Goal: Information Seeking & Learning: Learn about a topic

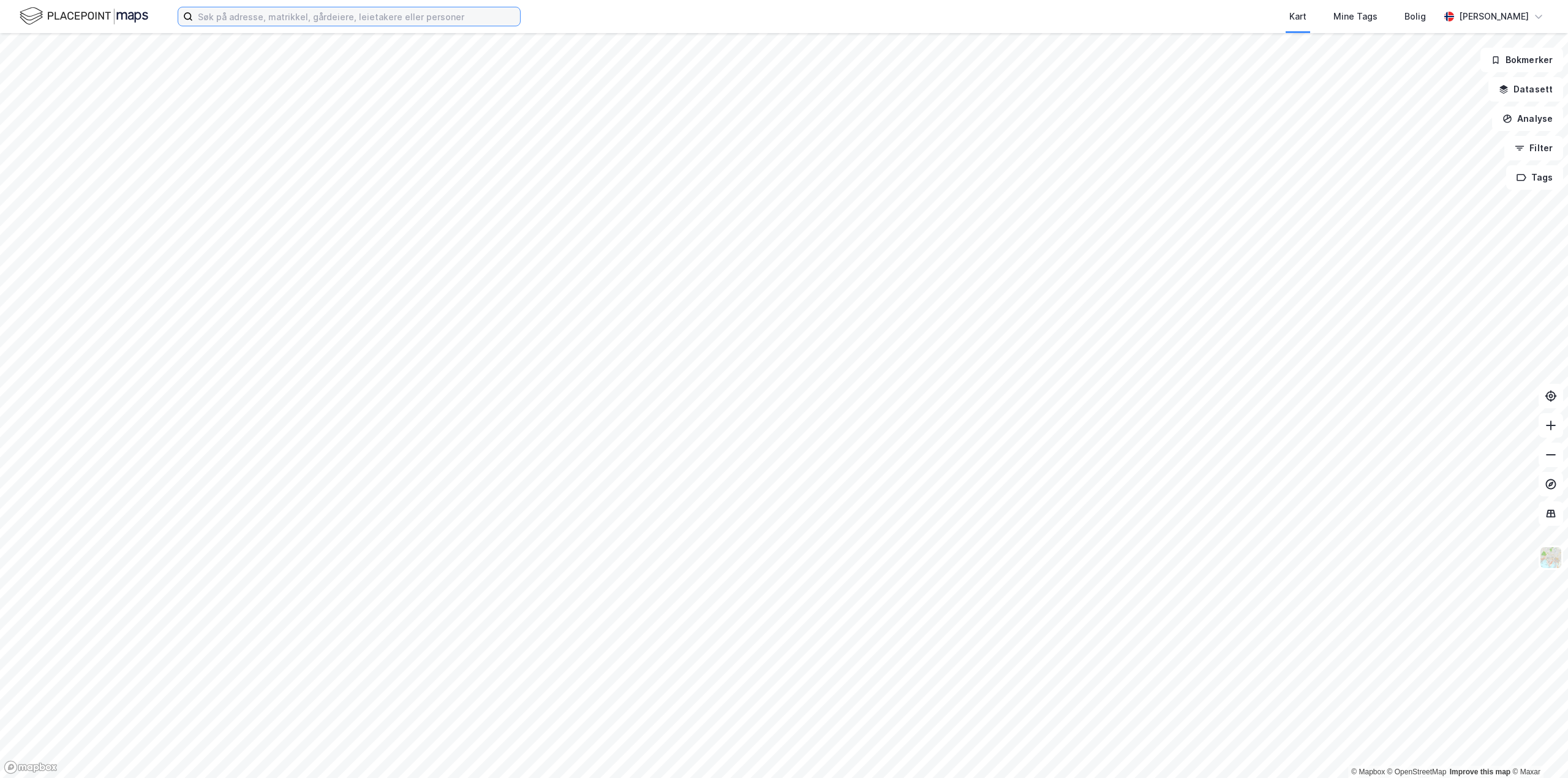
click at [237, 16] on input at bounding box center [356, 17] width 327 height 18
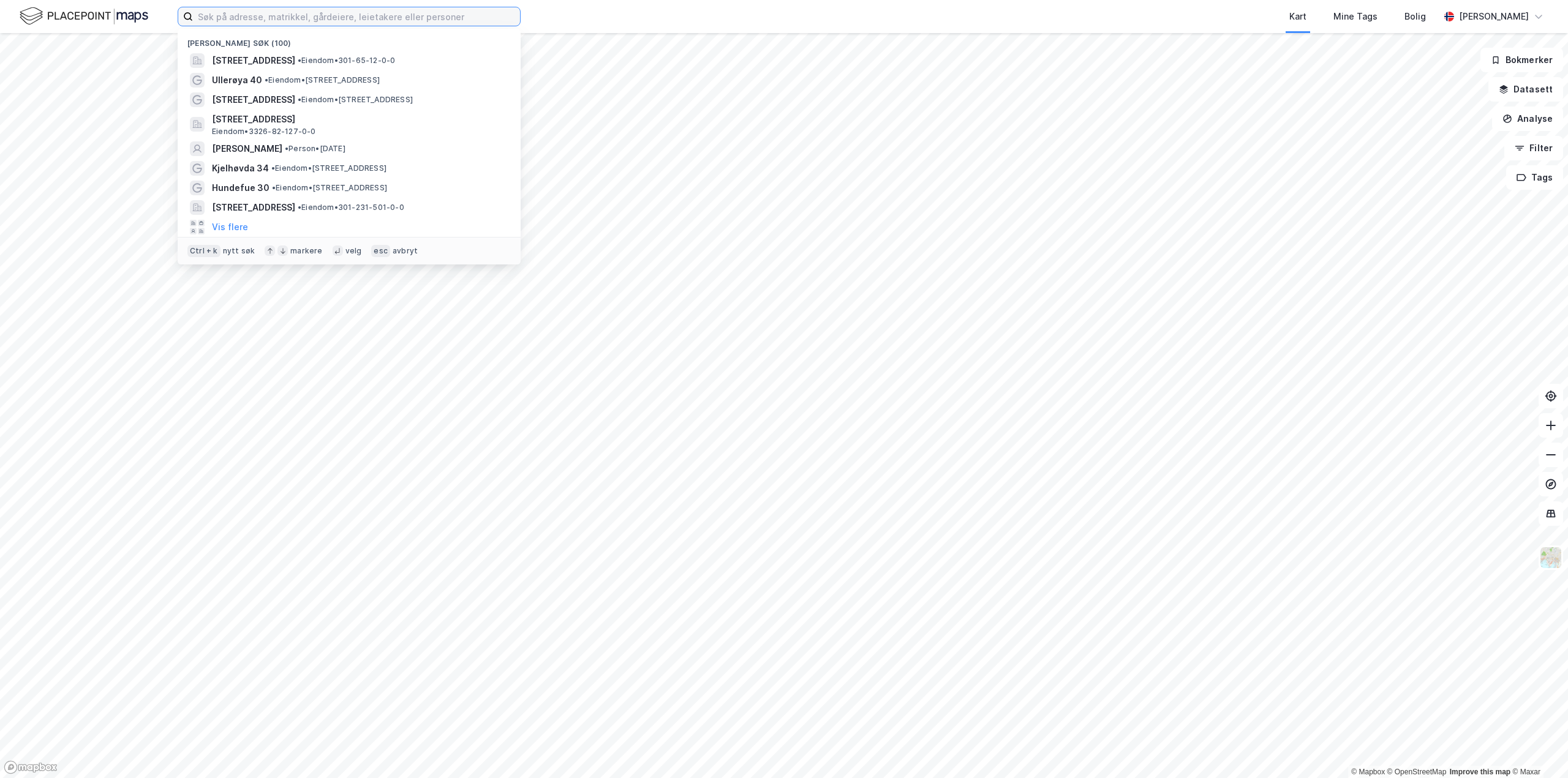
paste input "2020 Bulkers"
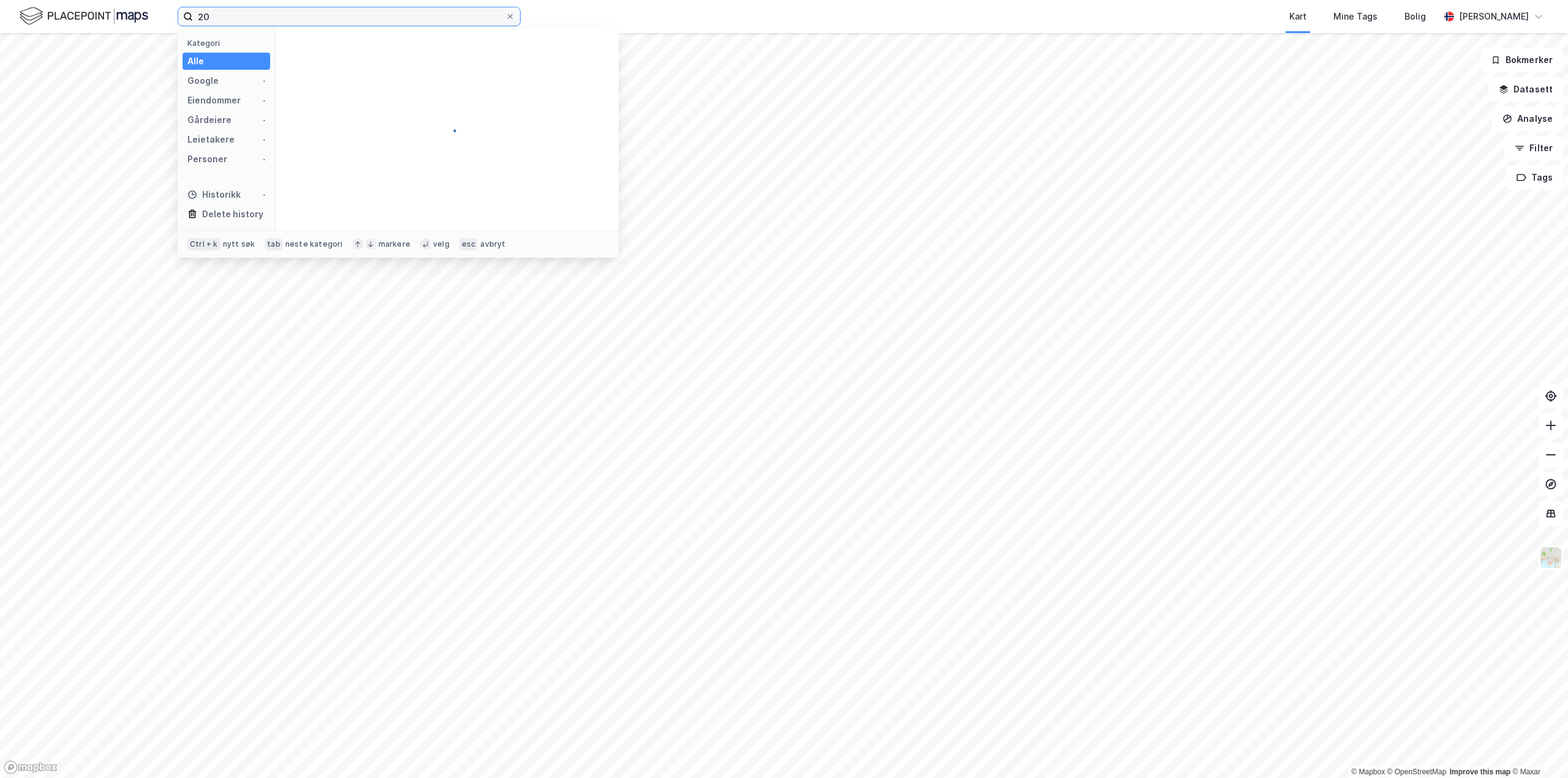
type input "2"
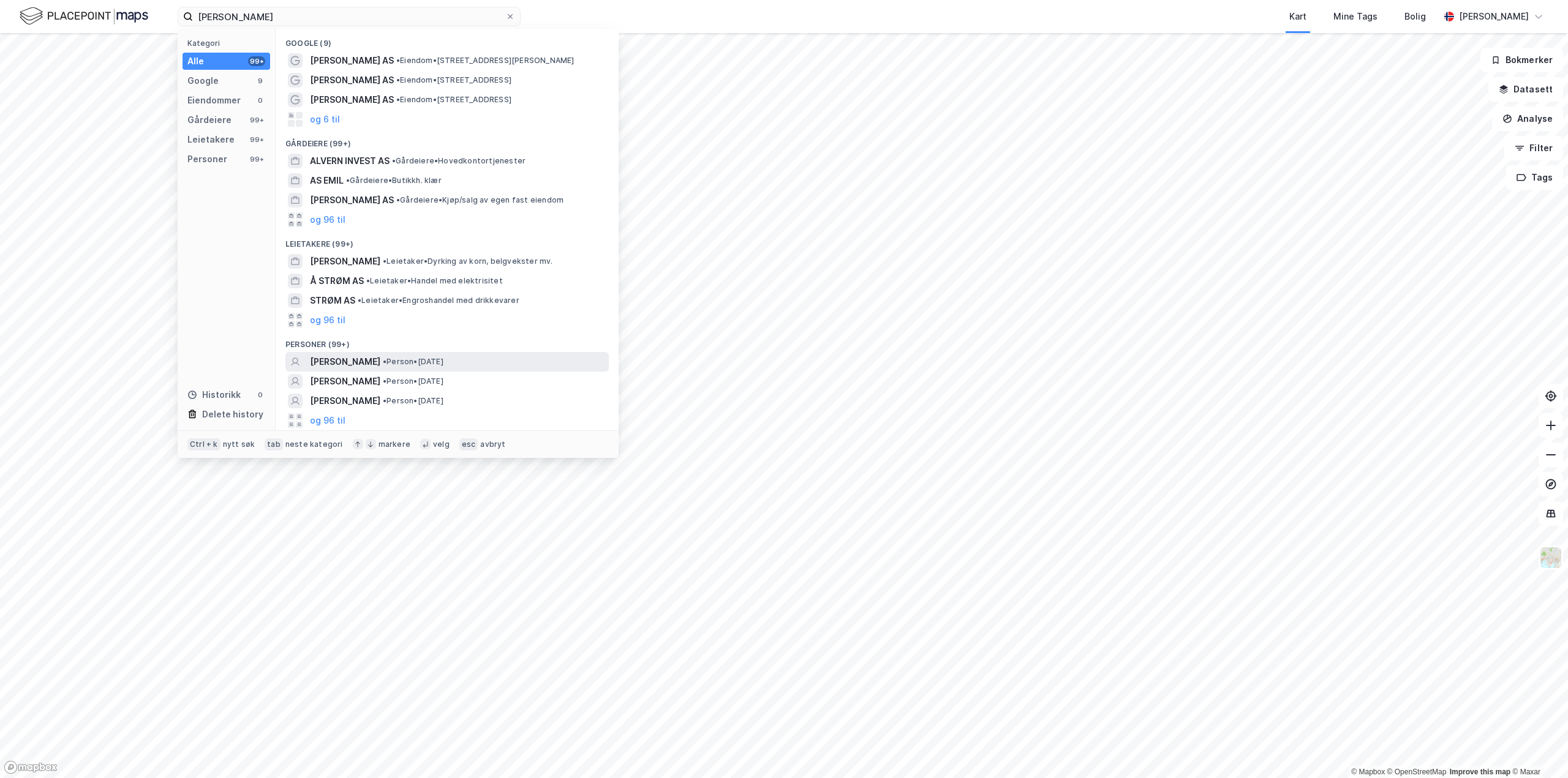
click at [375, 363] on span "[PERSON_NAME]" at bounding box center [345, 361] width 71 height 14
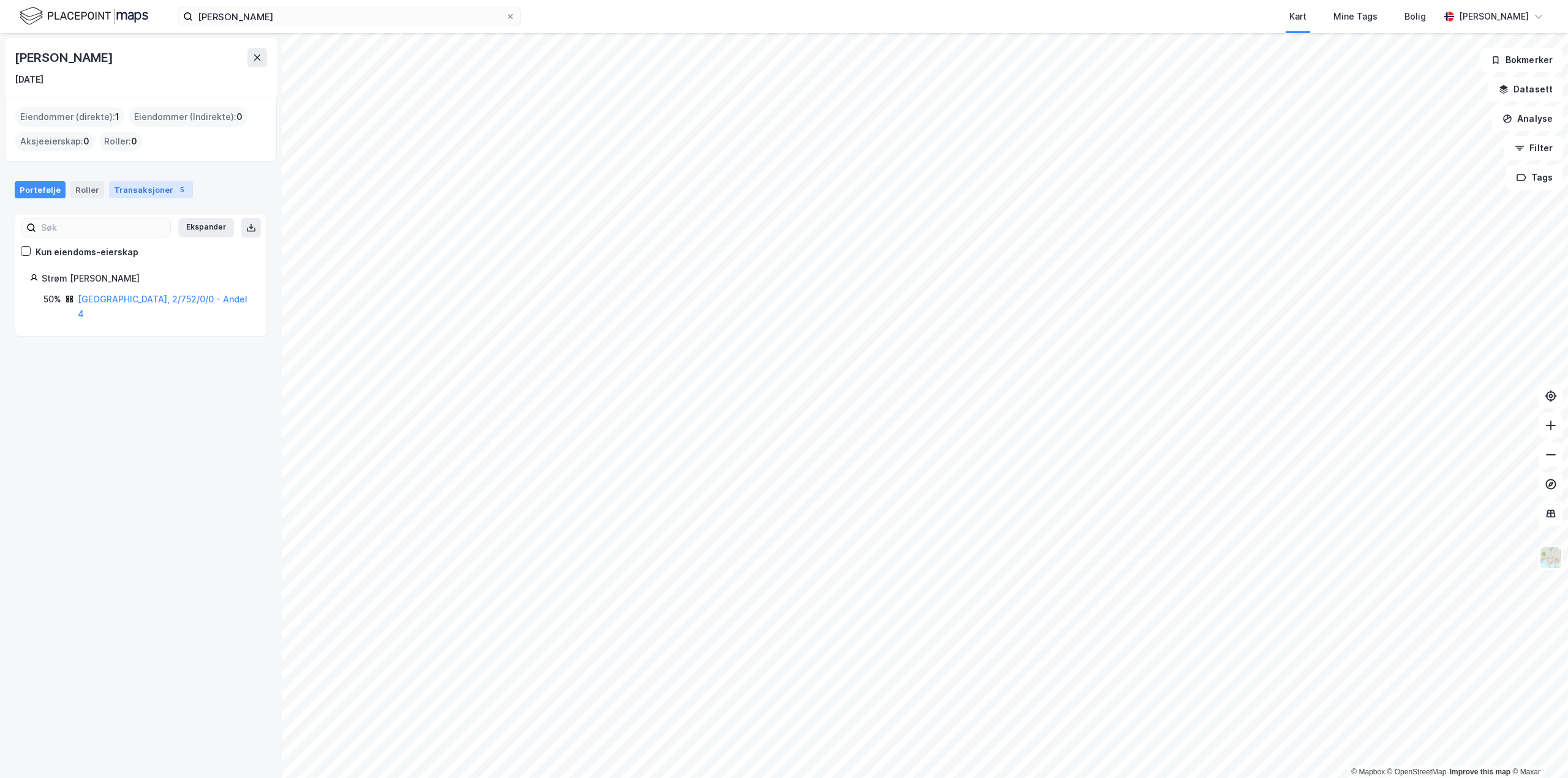
click at [152, 184] on div "Transaksjoner 5" at bounding box center [151, 190] width 84 height 17
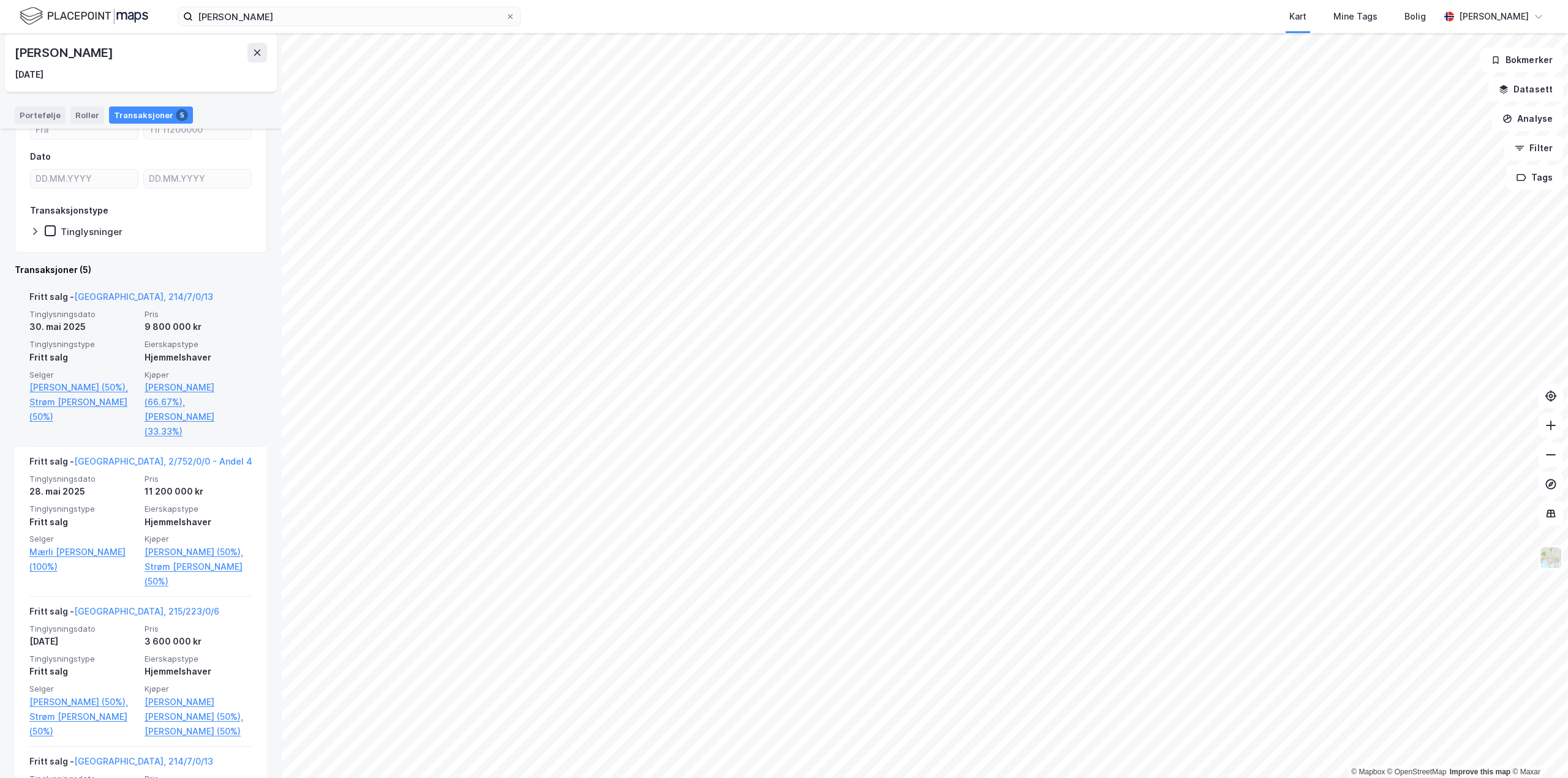
scroll to position [184, 0]
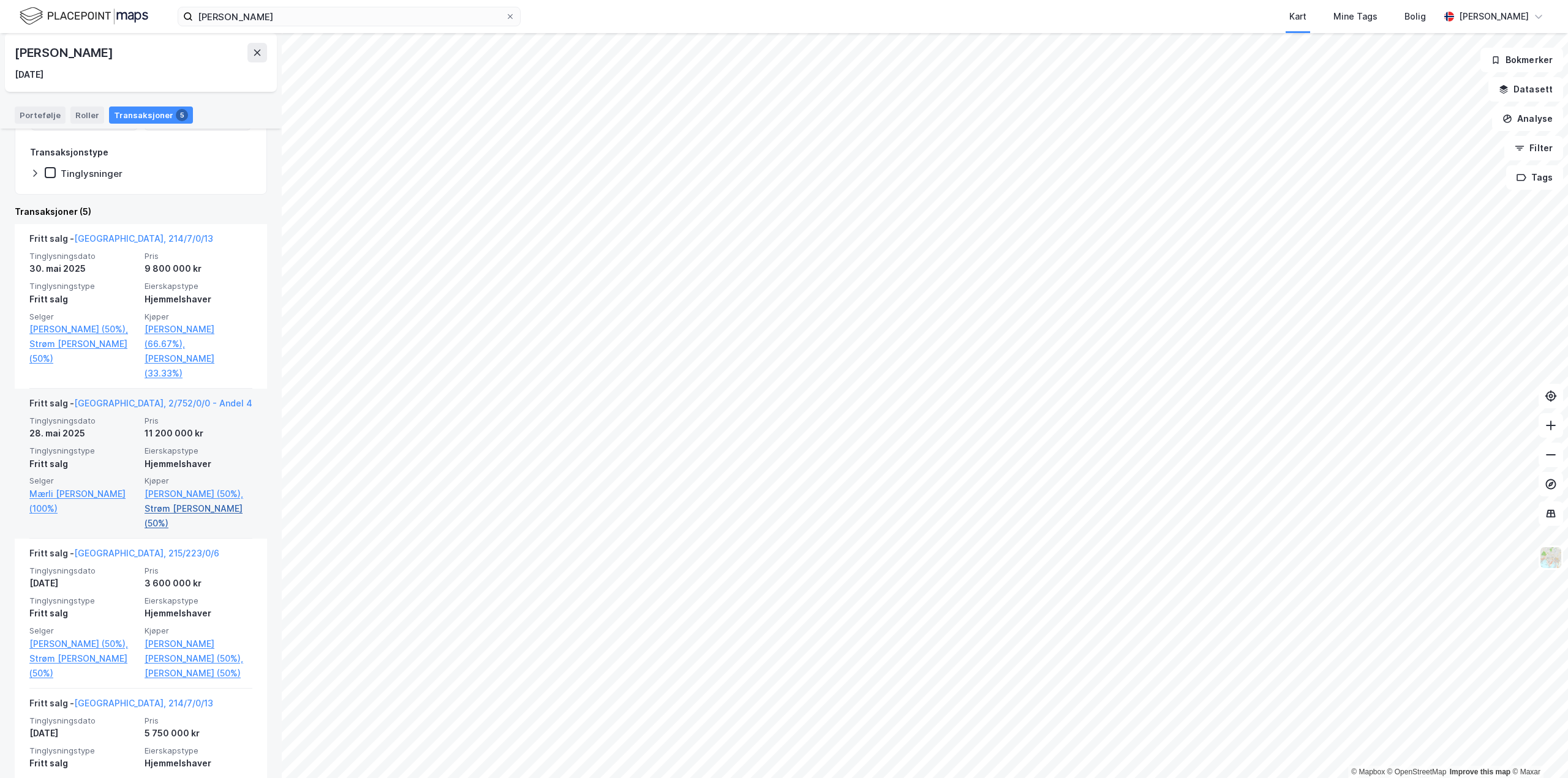
click at [169, 502] on link "Strøm Emil Alvern (50%)" at bounding box center [198, 516] width 108 height 30
click at [112, 398] on link "Oslo, 2/752/0/0 - Andel 4" at bounding box center [163, 403] width 178 height 11
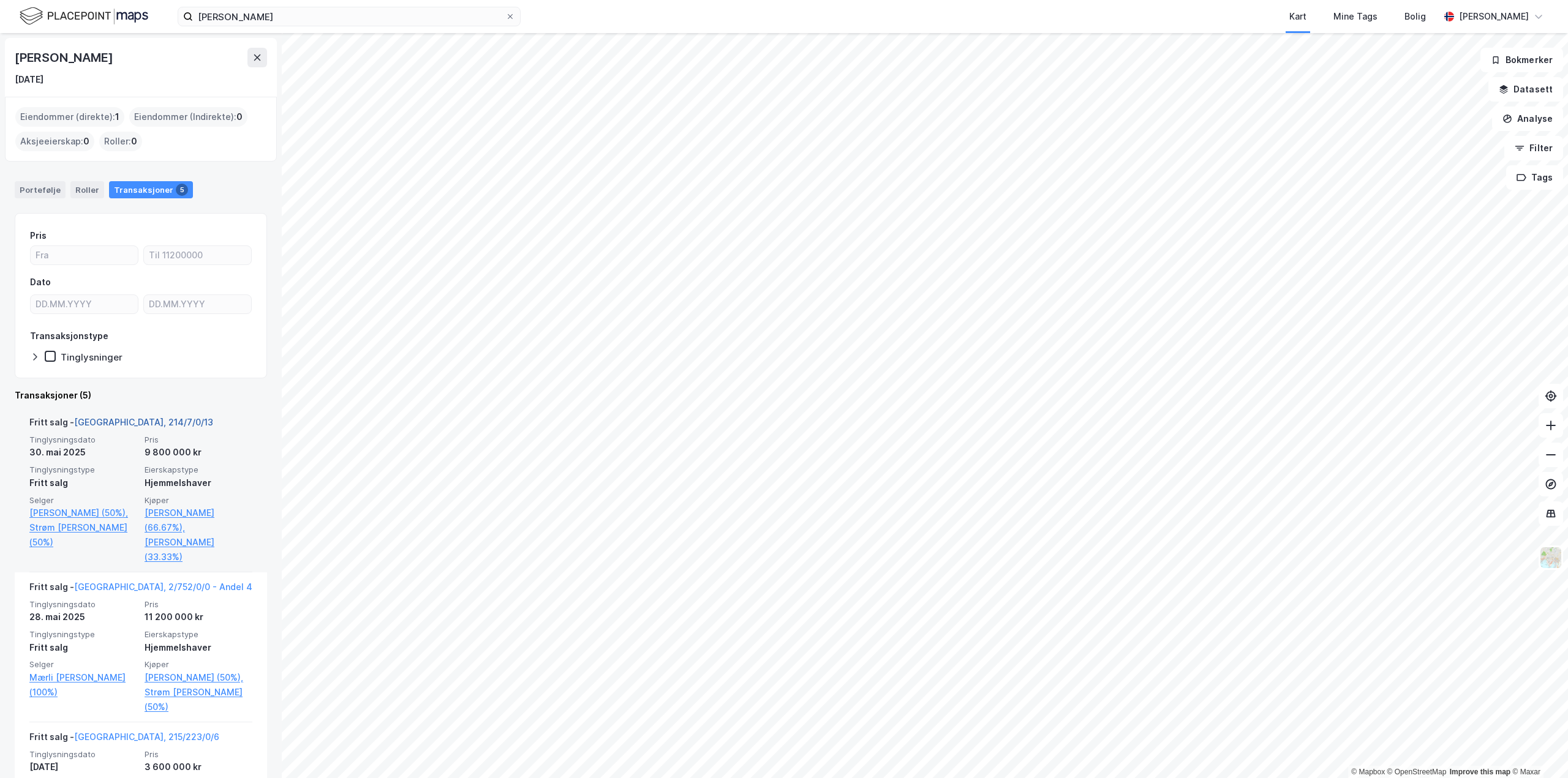
click at [99, 423] on link "Oslo, 214/7/0/13" at bounding box center [144, 422] width 139 height 11
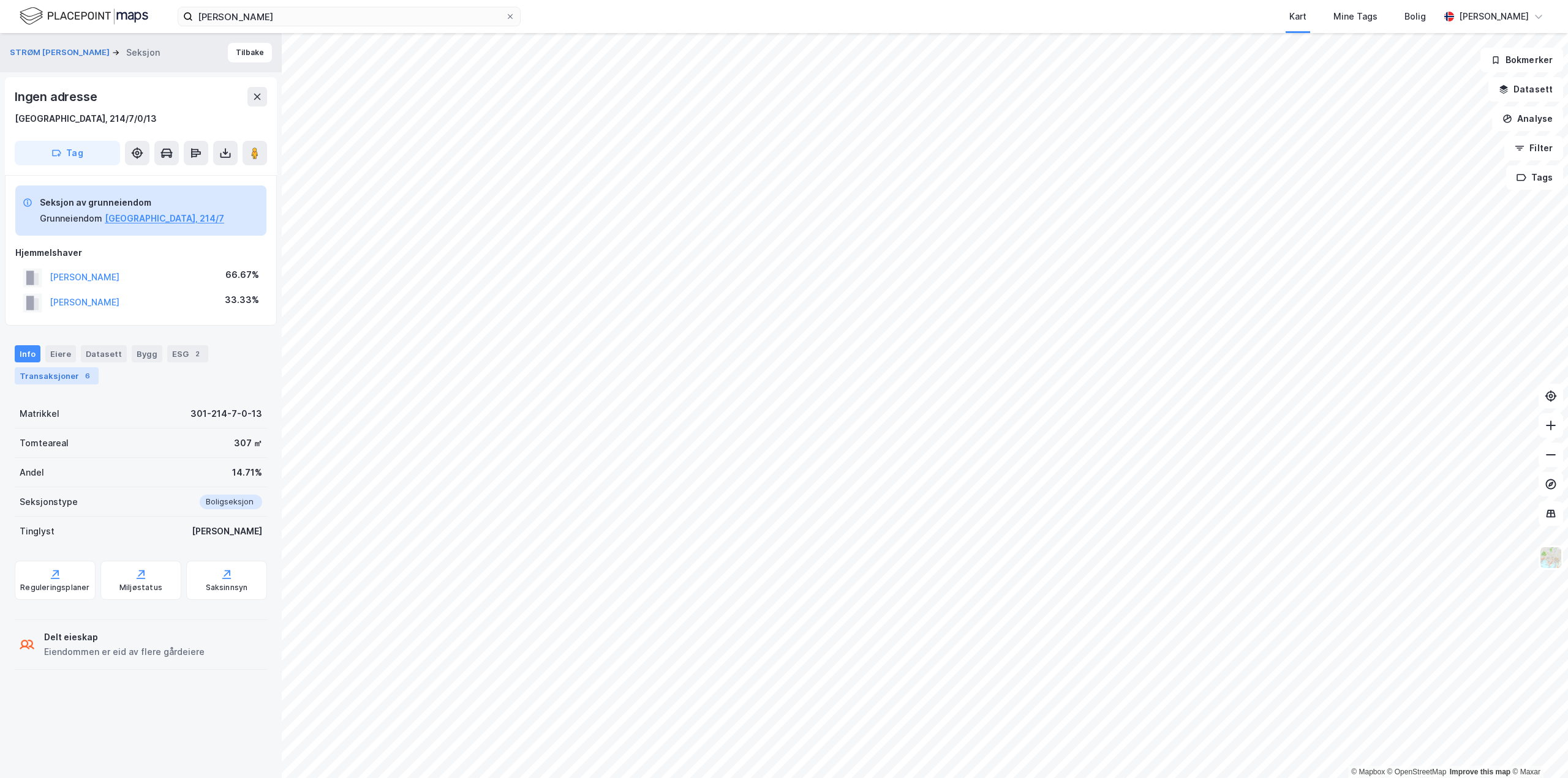
click at [52, 372] on div "Transaksjoner 6" at bounding box center [56, 376] width 84 height 17
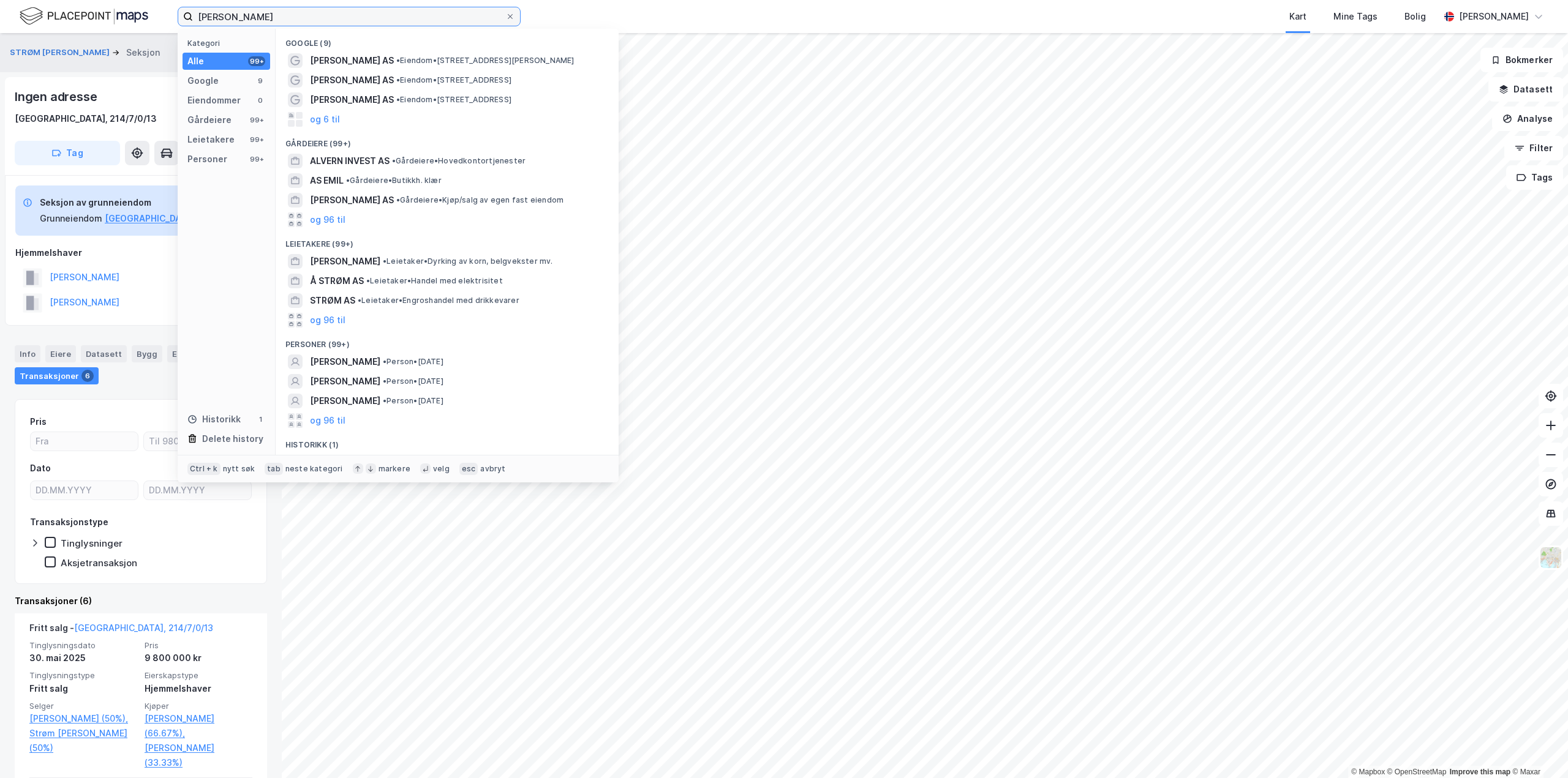
drag, startPoint x: 298, startPoint y: 18, endPoint x: 55, endPoint y: -14, distance: 245.1
click at [55, 0] on html "emil alvern strøm Kategori Alle 99+ Google 9 Eiendommer 0 Gårdeiere 99+ Leietak…" at bounding box center [784, 389] width 1568 height 778
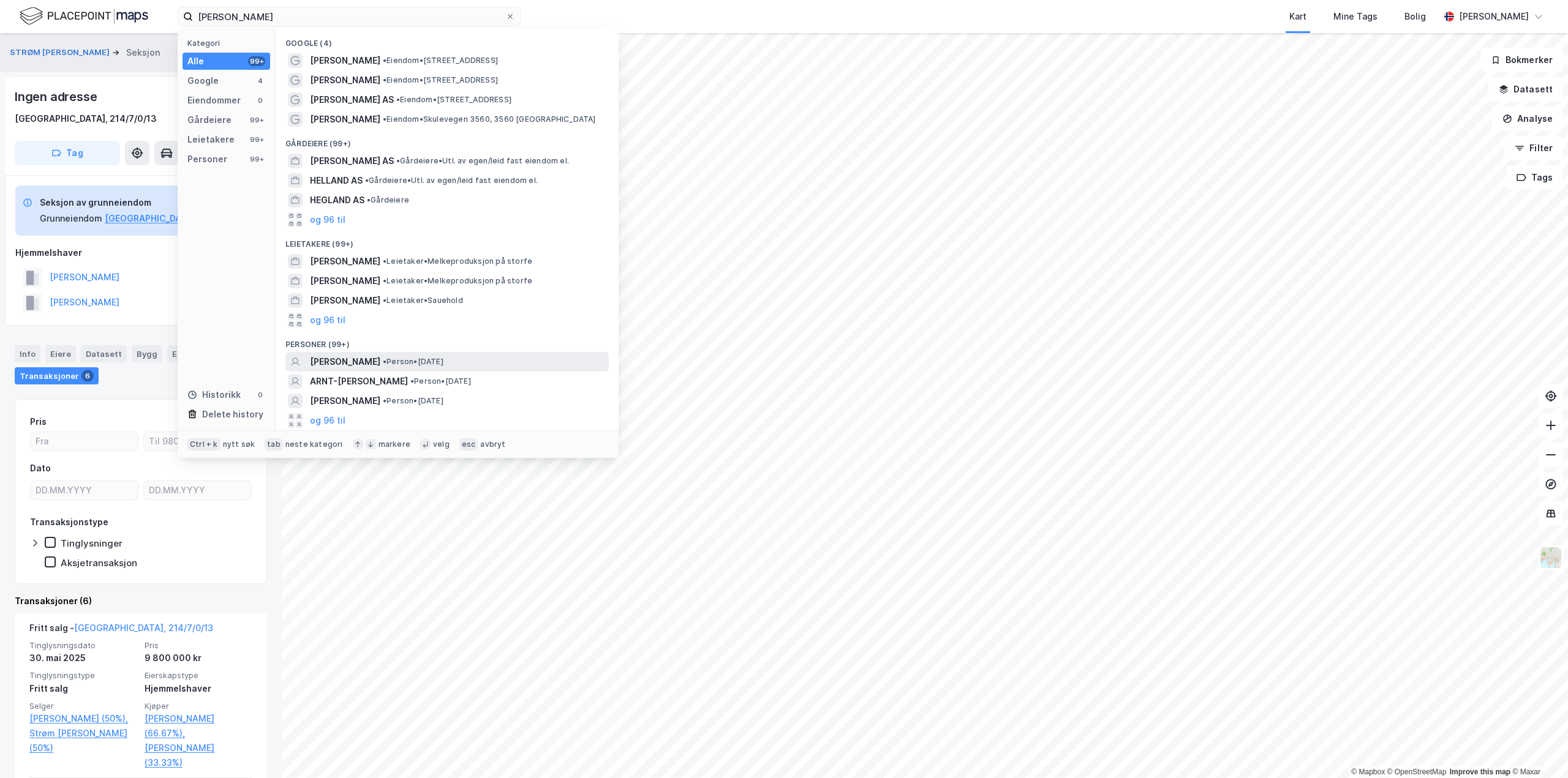
click at [364, 359] on span "[PERSON_NAME]" at bounding box center [345, 361] width 71 height 14
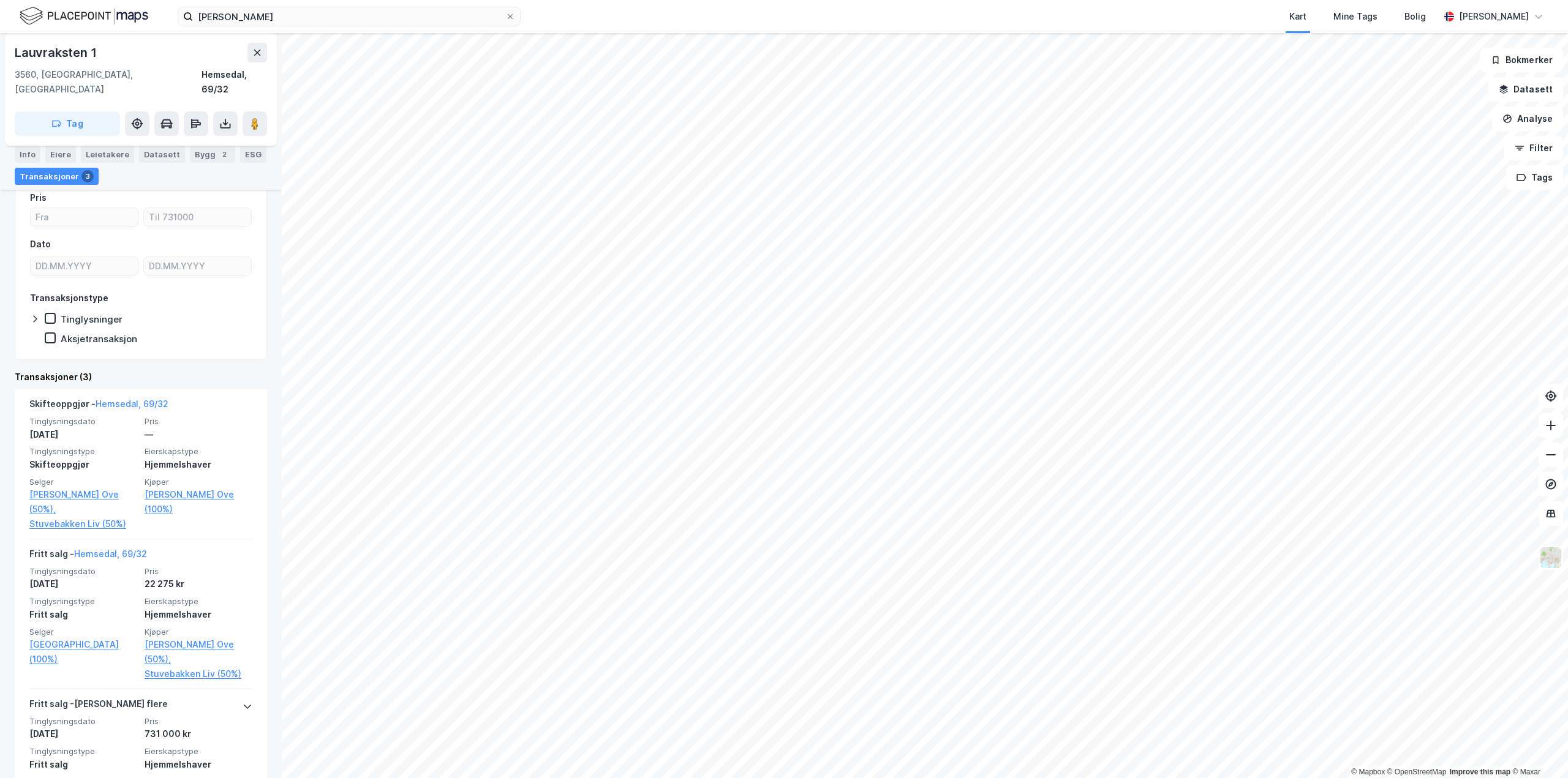
scroll to position [170, 0]
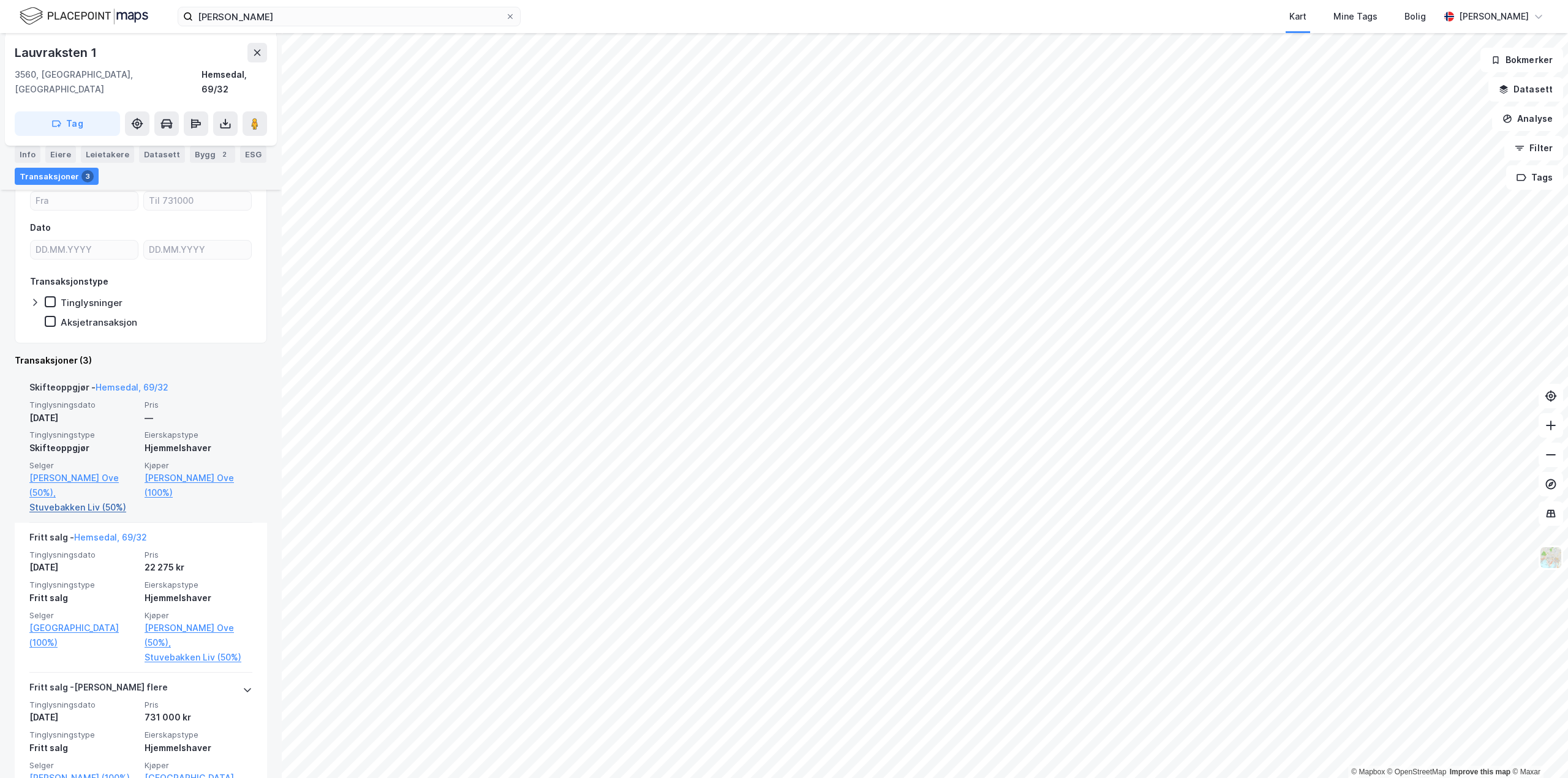
click at [68, 500] on link "Stuvebakken Liv (50%)" at bounding box center [84, 507] width 108 height 14
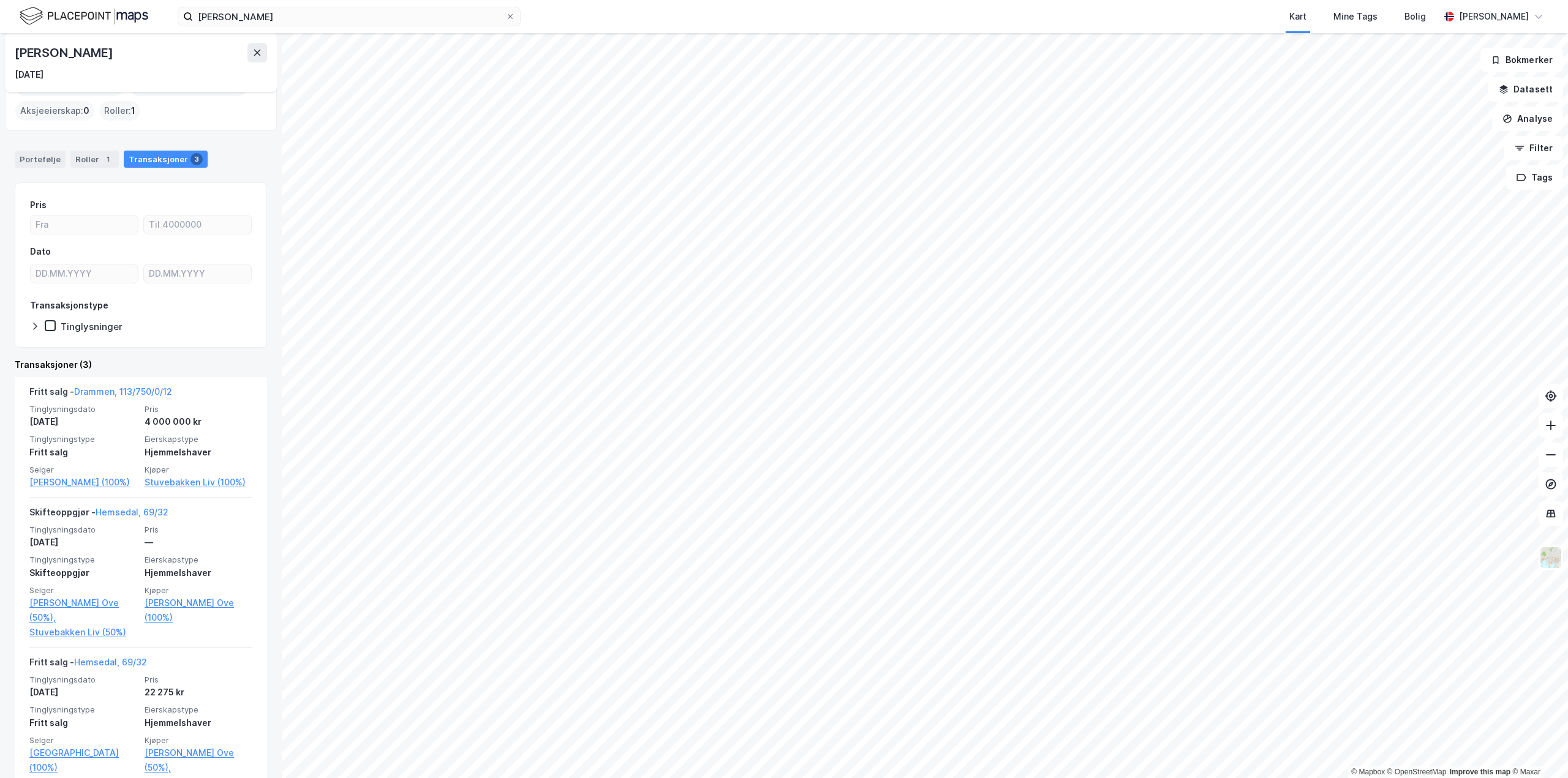
scroll to position [74, 0]
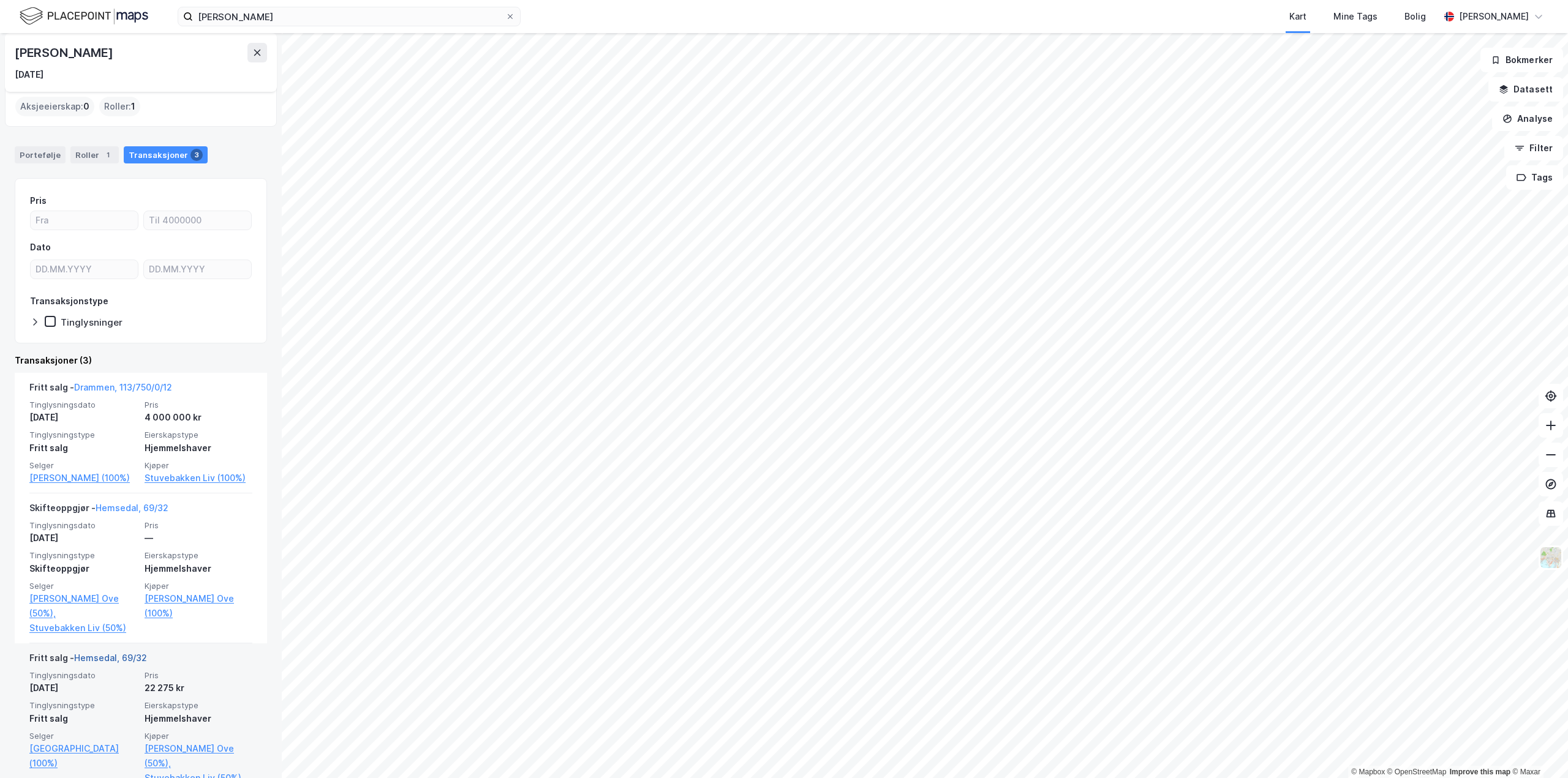
click at [112, 653] on link "Hemsedal, 69/32" at bounding box center [111, 658] width 73 height 11
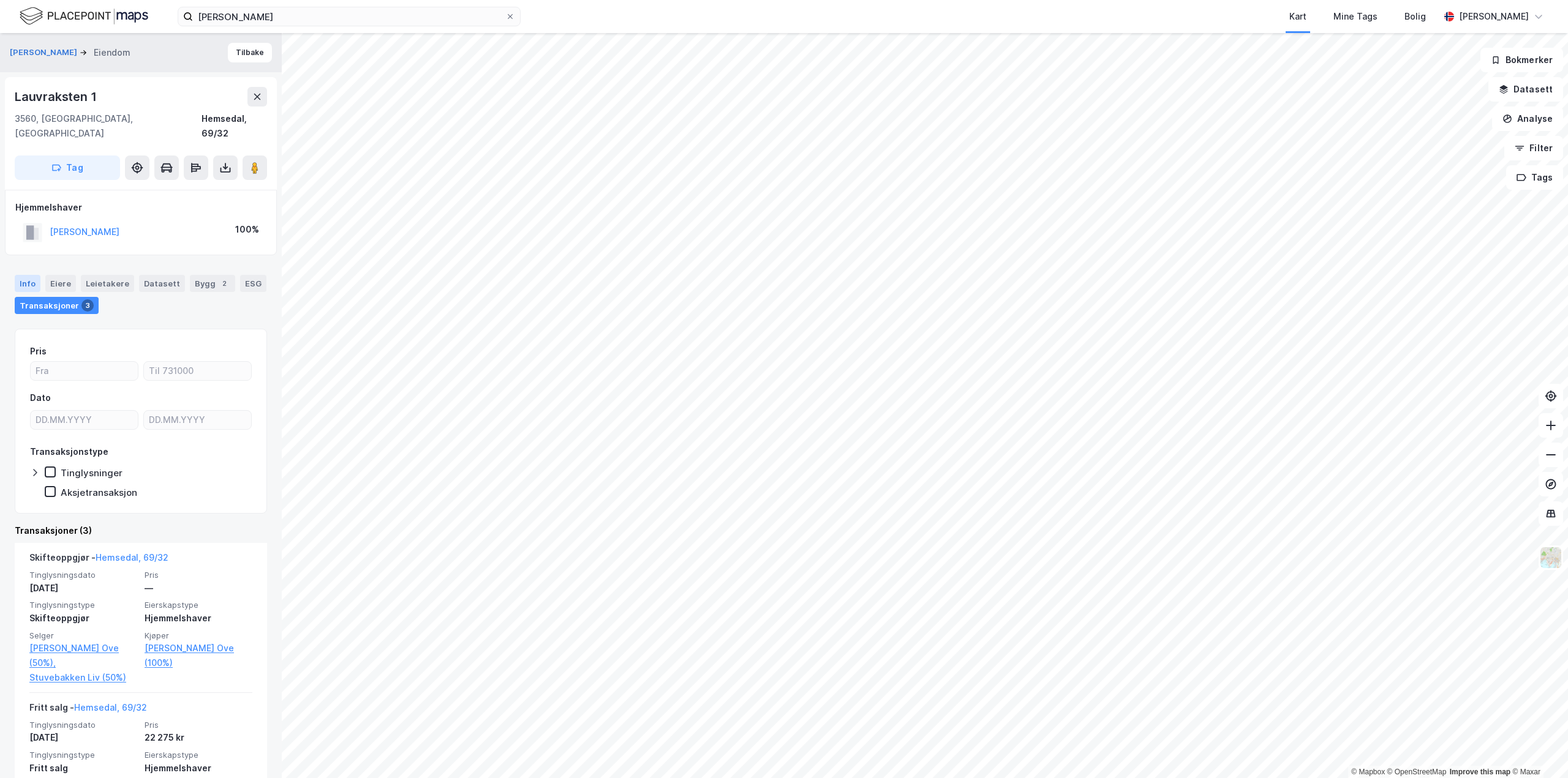
click at [19, 275] on div "Info" at bounding box center [27, 283] width 26 height 17
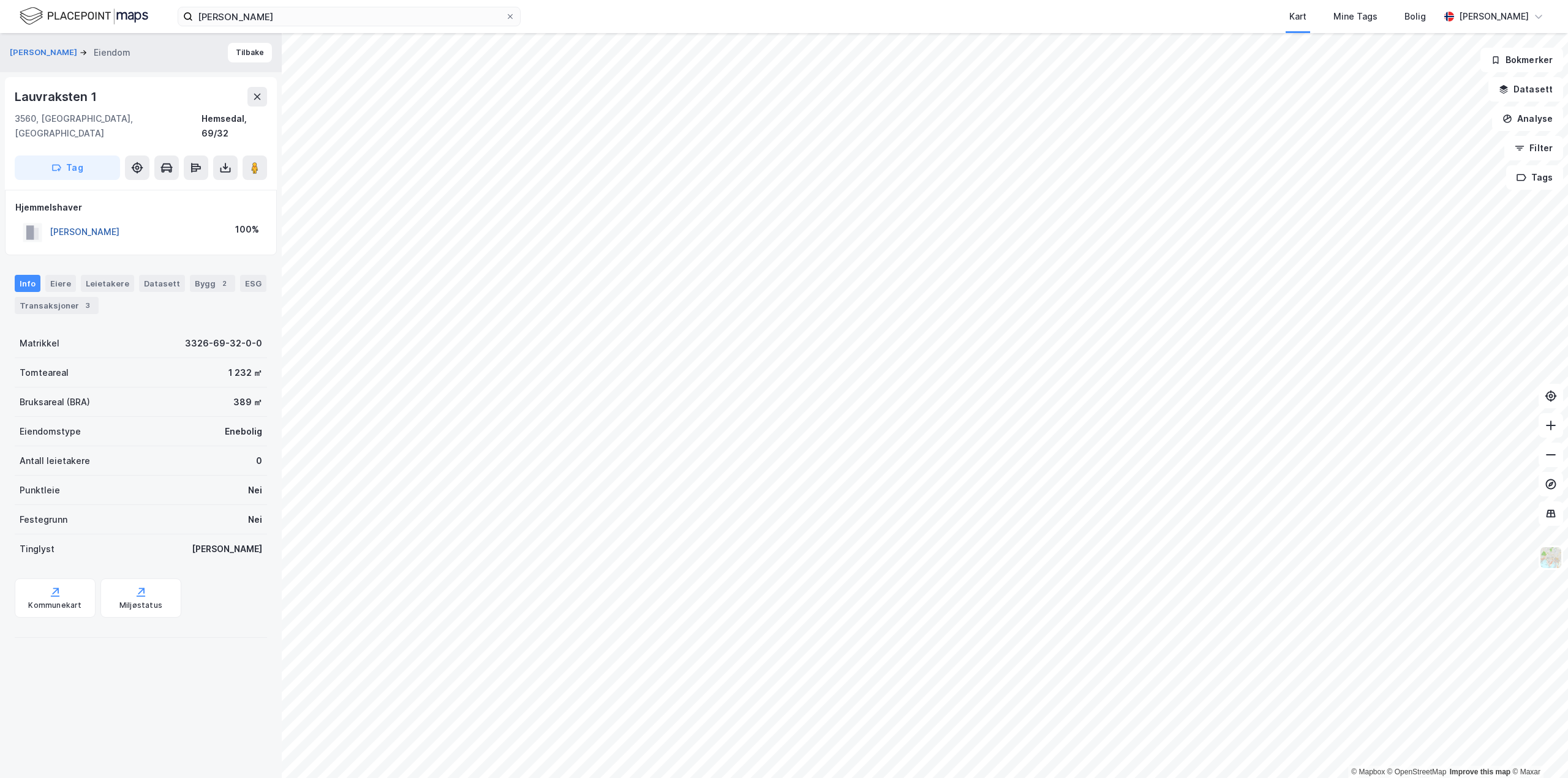
click at [0, 0] on button "HELLAND ARNT OVE" at bounding box center [0, 0] width 0 height 0
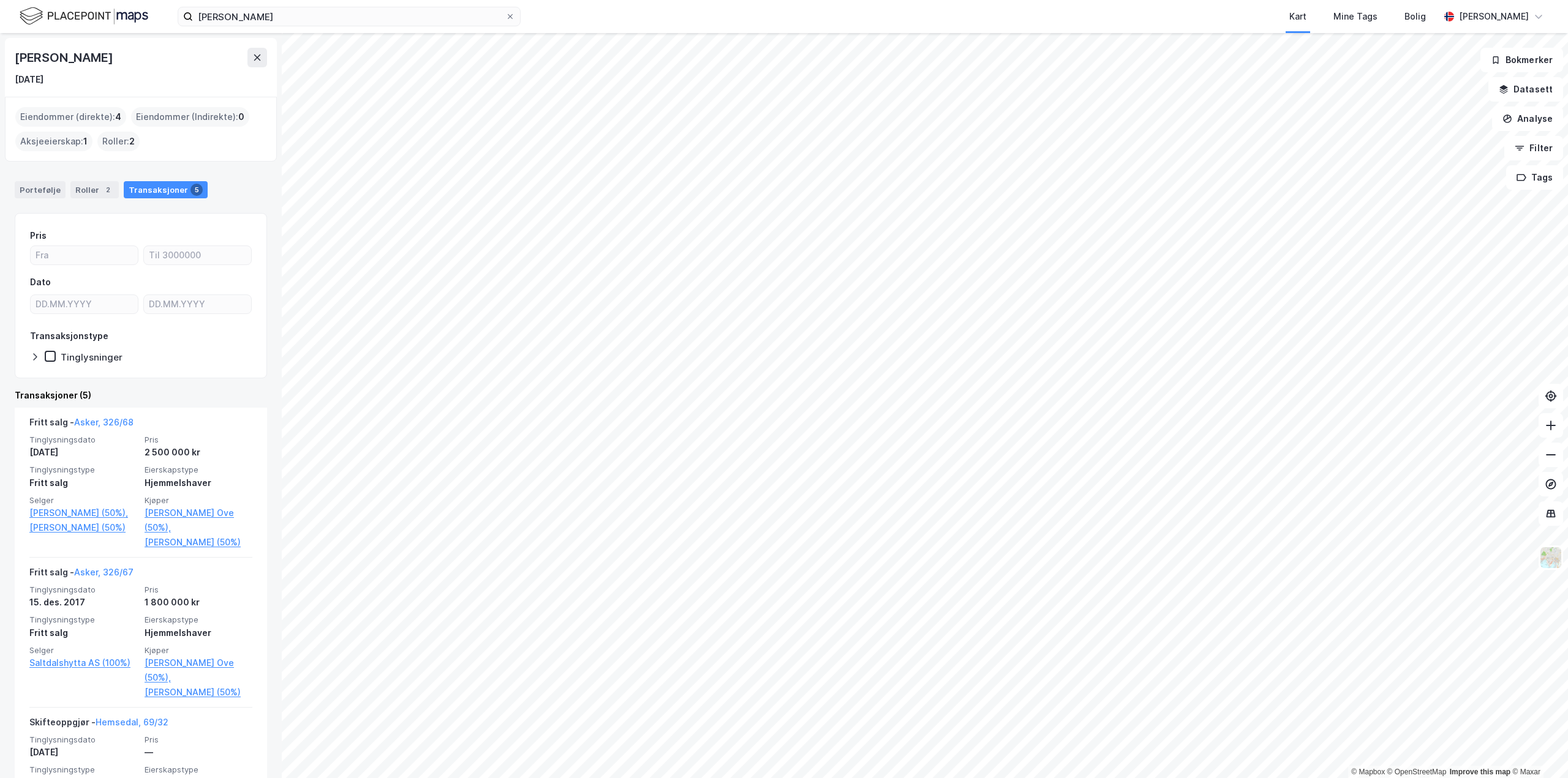
drag, startPoint x: 14, startPoint y: 55, endPoint x: 182, endPoint y: 73, distance: 169.0
click at [182, 73] on div "Arnt Ove Helland 22. sep. 1967" at bounding box center [140, 67] width 272 height 58
click at [3, 52] on div "Arnt Ove Helland 22. sep. 1967 Eiendommer (direkte) : 4 Eiendommer (Indirekte) …" at bounding box center [140, 406] width 282 height 745
drag, startPoint x: 11, startPoint y: 55, endPoint x: 148, endPoint y: 58, distance: 137.0
click at [148, 58] on div "Arnt Ove Helland 22. sep. 1967" at bounding box center [140, 67] width 272 height 58
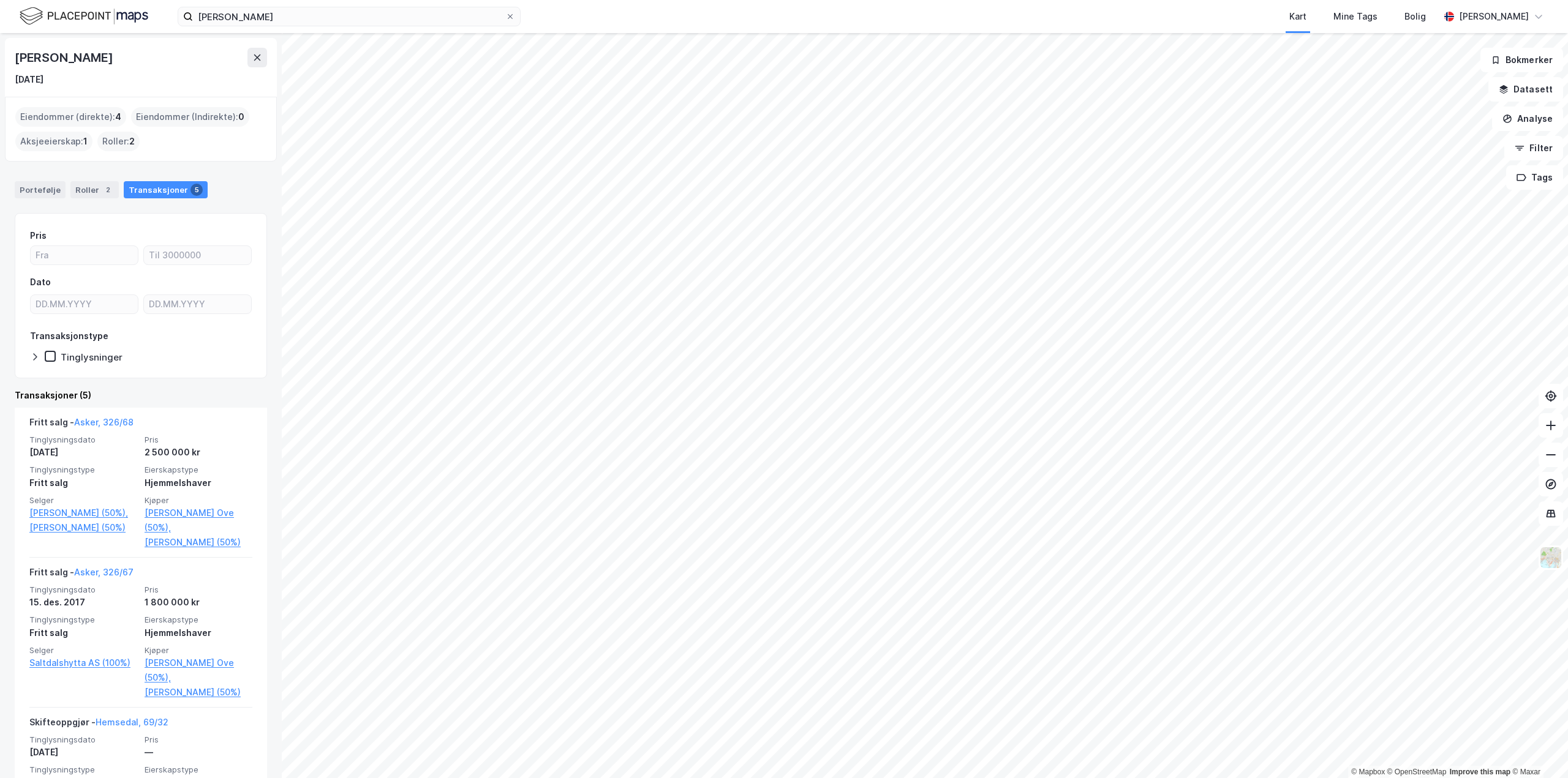
copy div "Arnt Ove Helland"
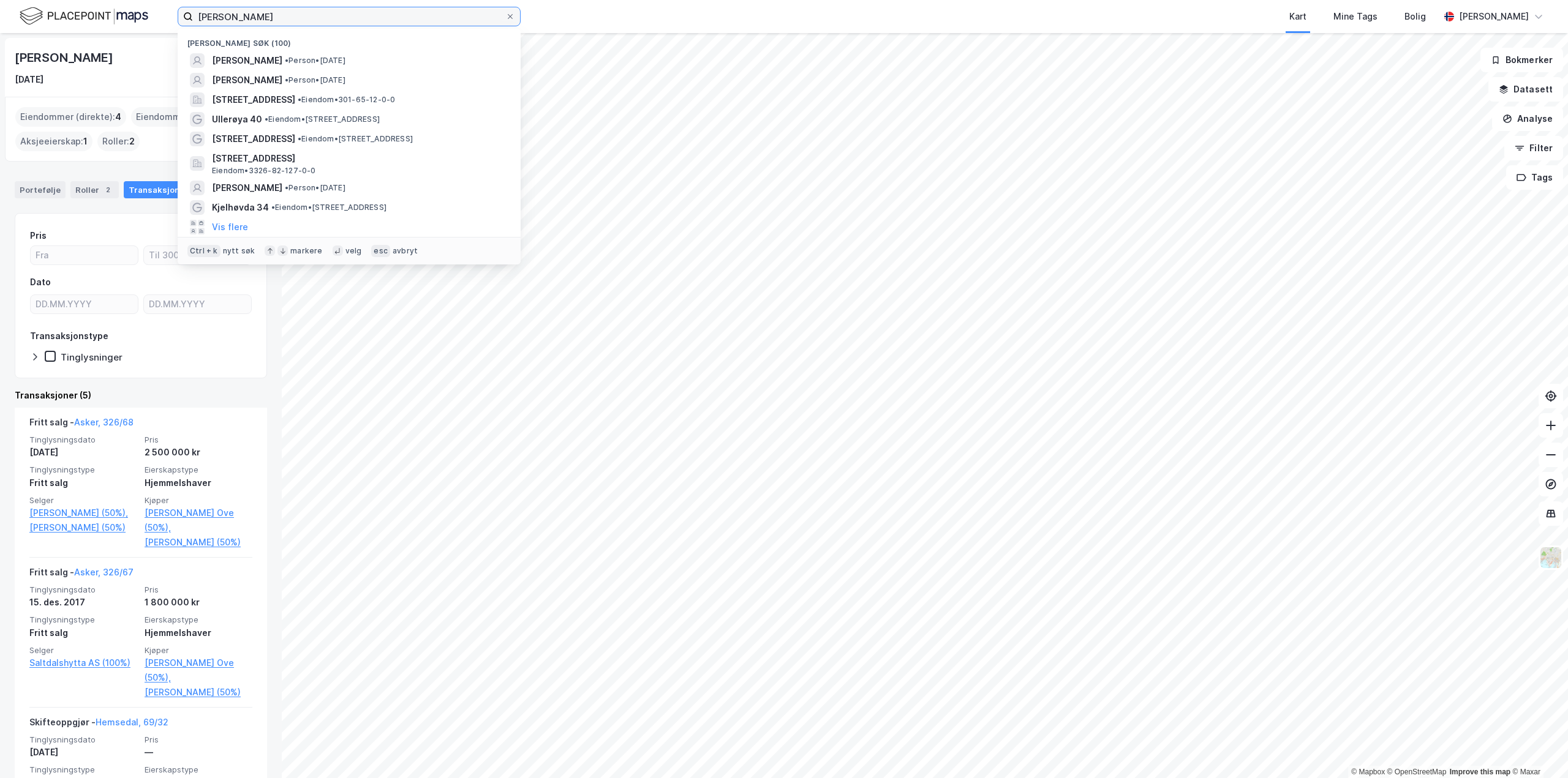
drag, startPoint x: 287, startPoint y: 18, endPoint x: -144, endPoint y: -5, distance: 431.6
click at [0, 0] on html "arnt ove helland Nylige søk (100) ARNT OVE HELLAND • Person • 22. sep. 1967 EMI…" at bounding box center [784, 389] width 1568 height 778
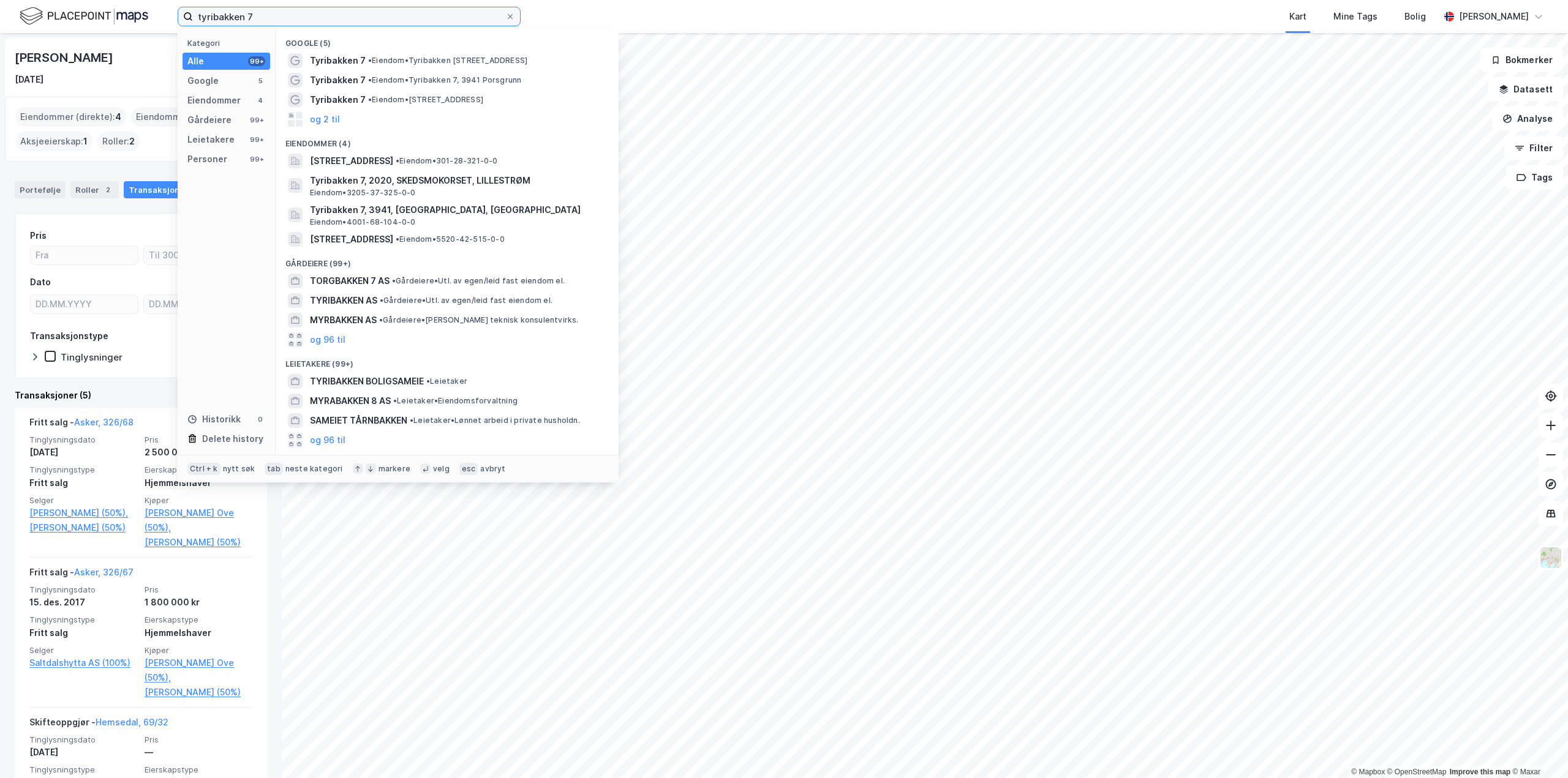
type input "tyribakken 7"
click at [317, 98] on span "Tyribakken 7" at bounding box center [337, 99] width 55 height 14
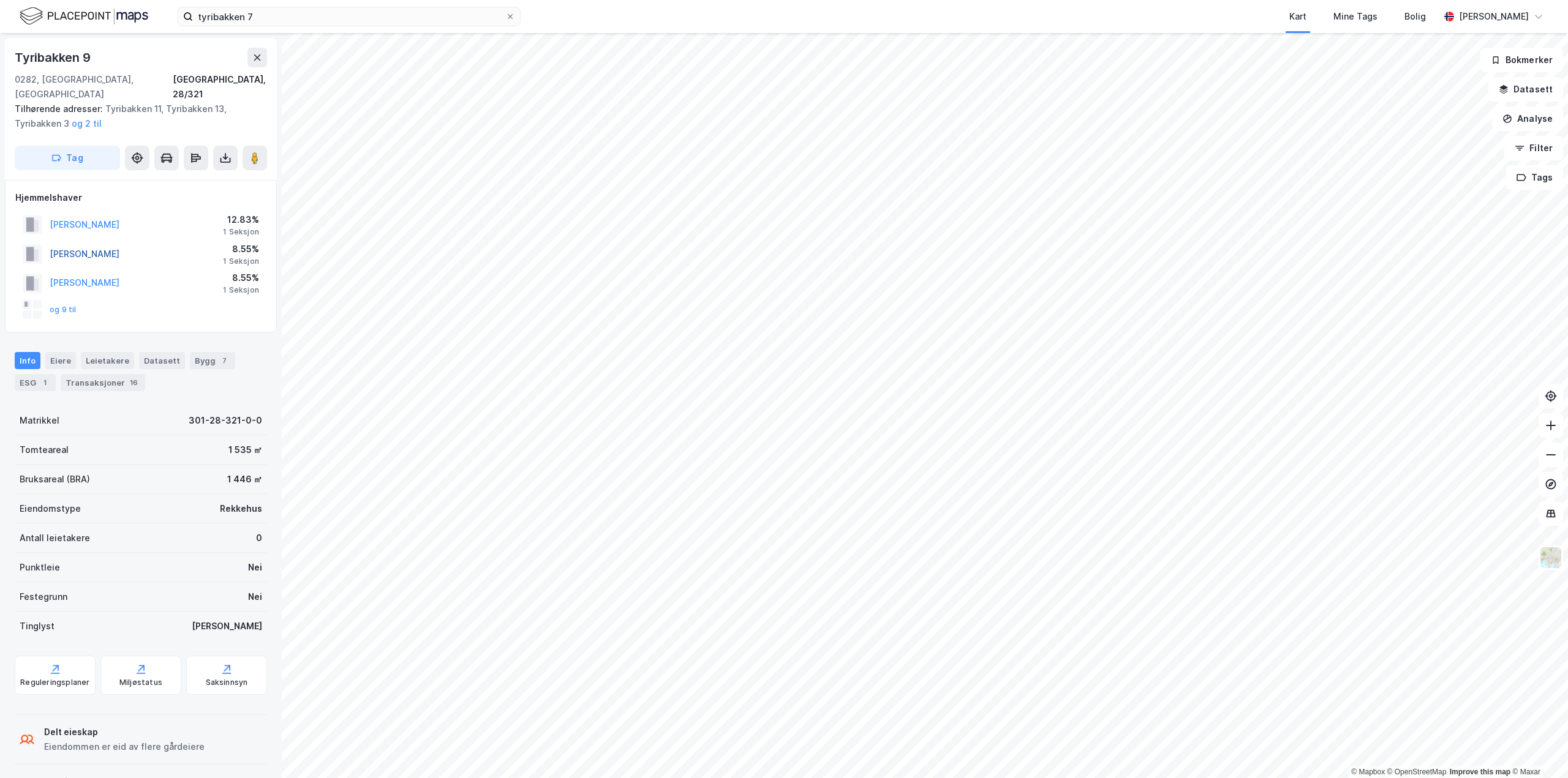
click at [0, 0] on button "FALCH-MONSEN JØRGEN" at bounding box center [0, 0] width 0 height 0
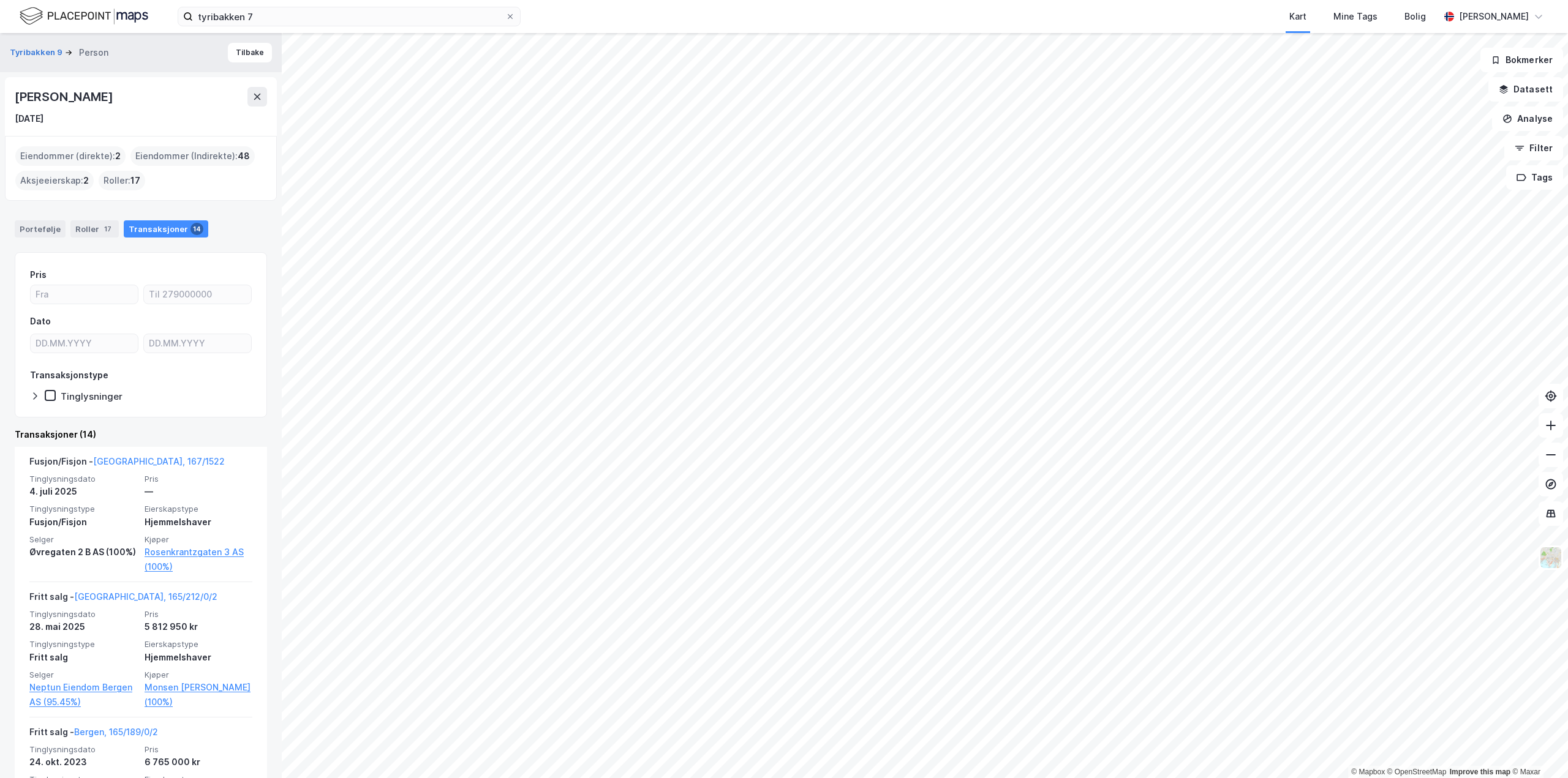
drag, startPoint x: 17, startPoint y: 96, endPoint x: 242, endPoint y: 96, distance: 225.0
click at [242, 96] on div "Jørgen Falch-Monsen" at bounding box center [140, 97] width 252 height 20
copy div "Jørgen Falch-Monsen"
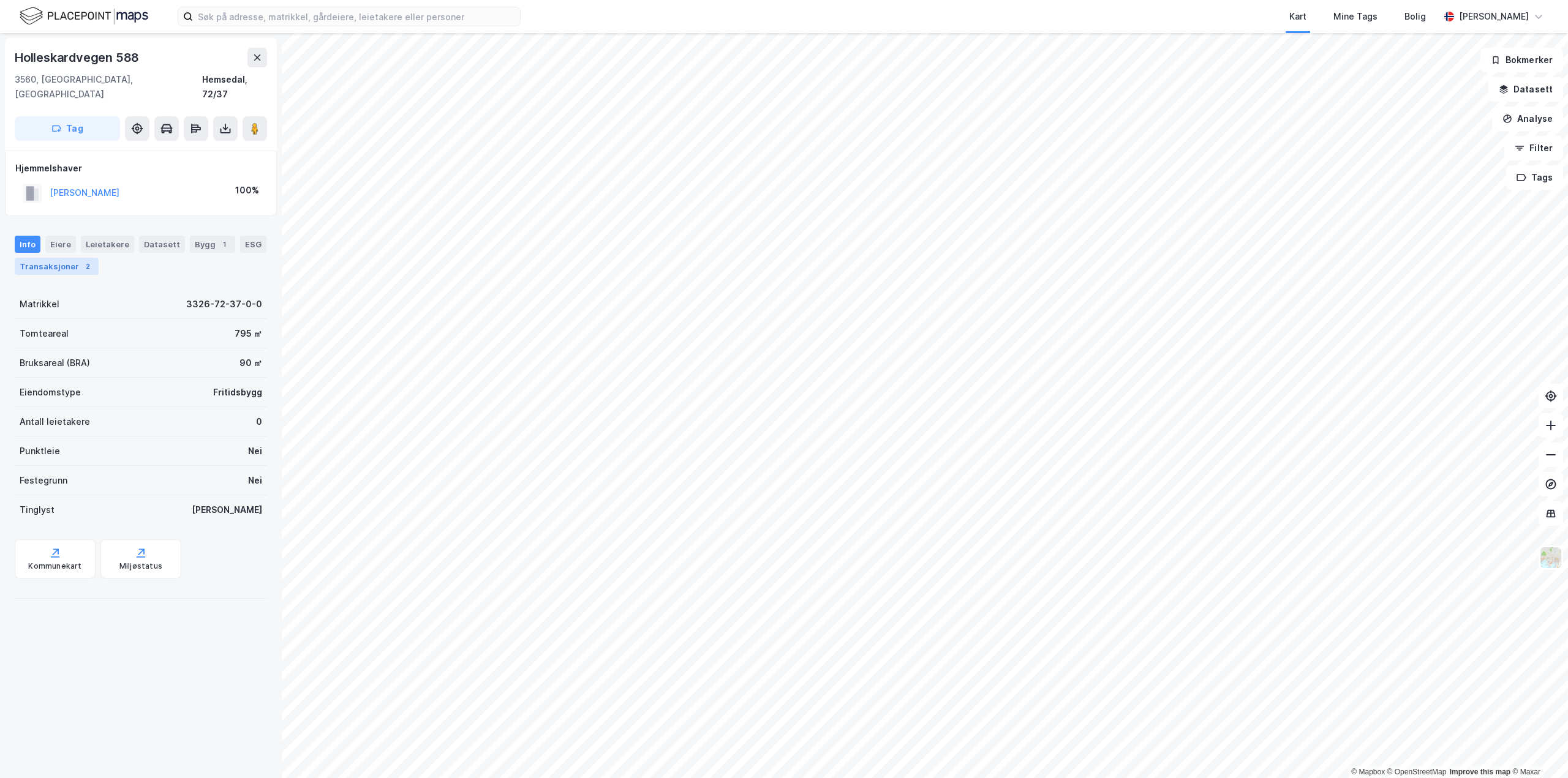
click at [53, 258] on div "Transaksjoner 2" at bounding box center [56, 266] width 84 height 17
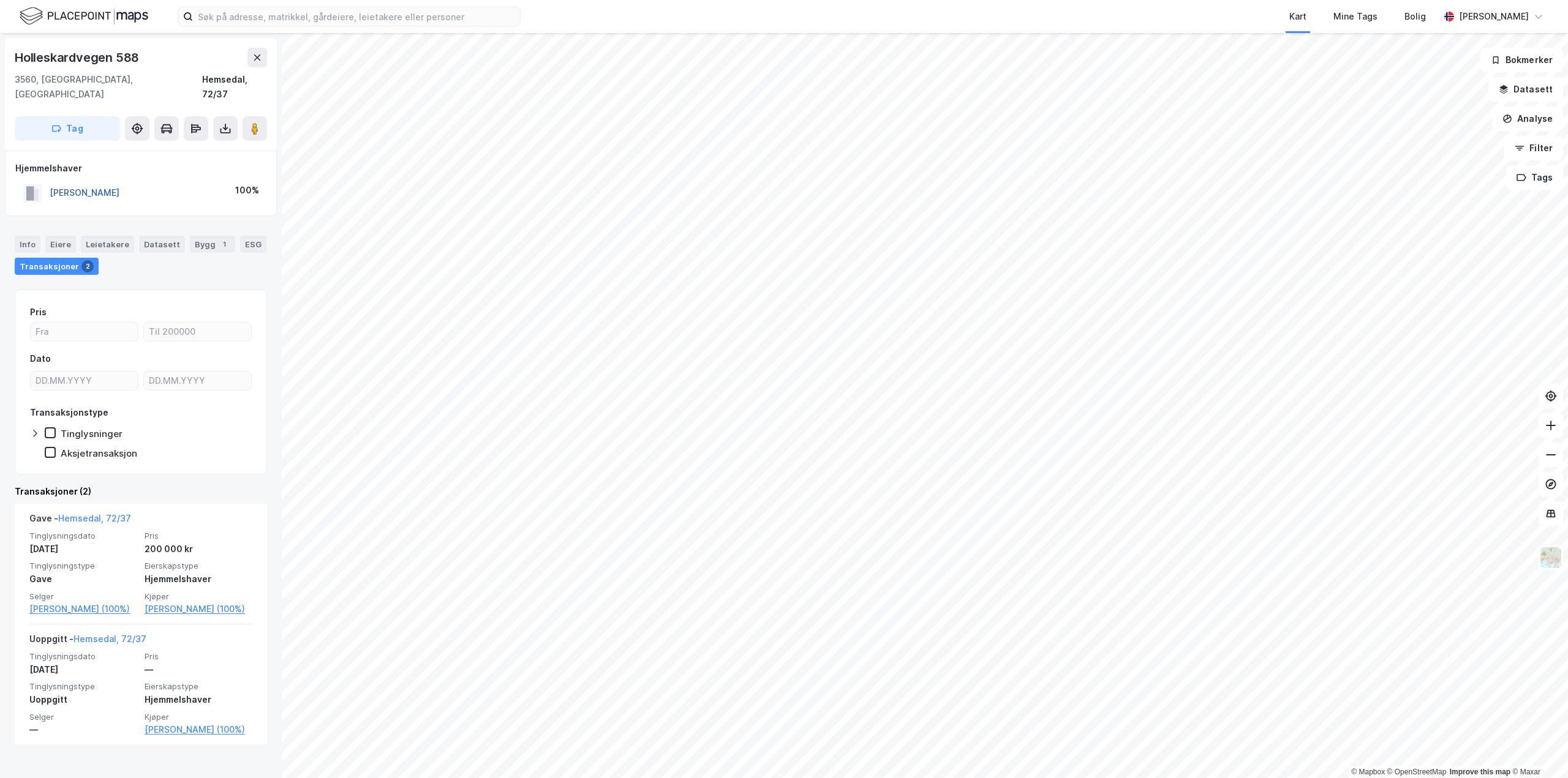
click at [0, 0] on button "[PERSON_NAME]" at bounding box center [0, 0] width 0 height 0
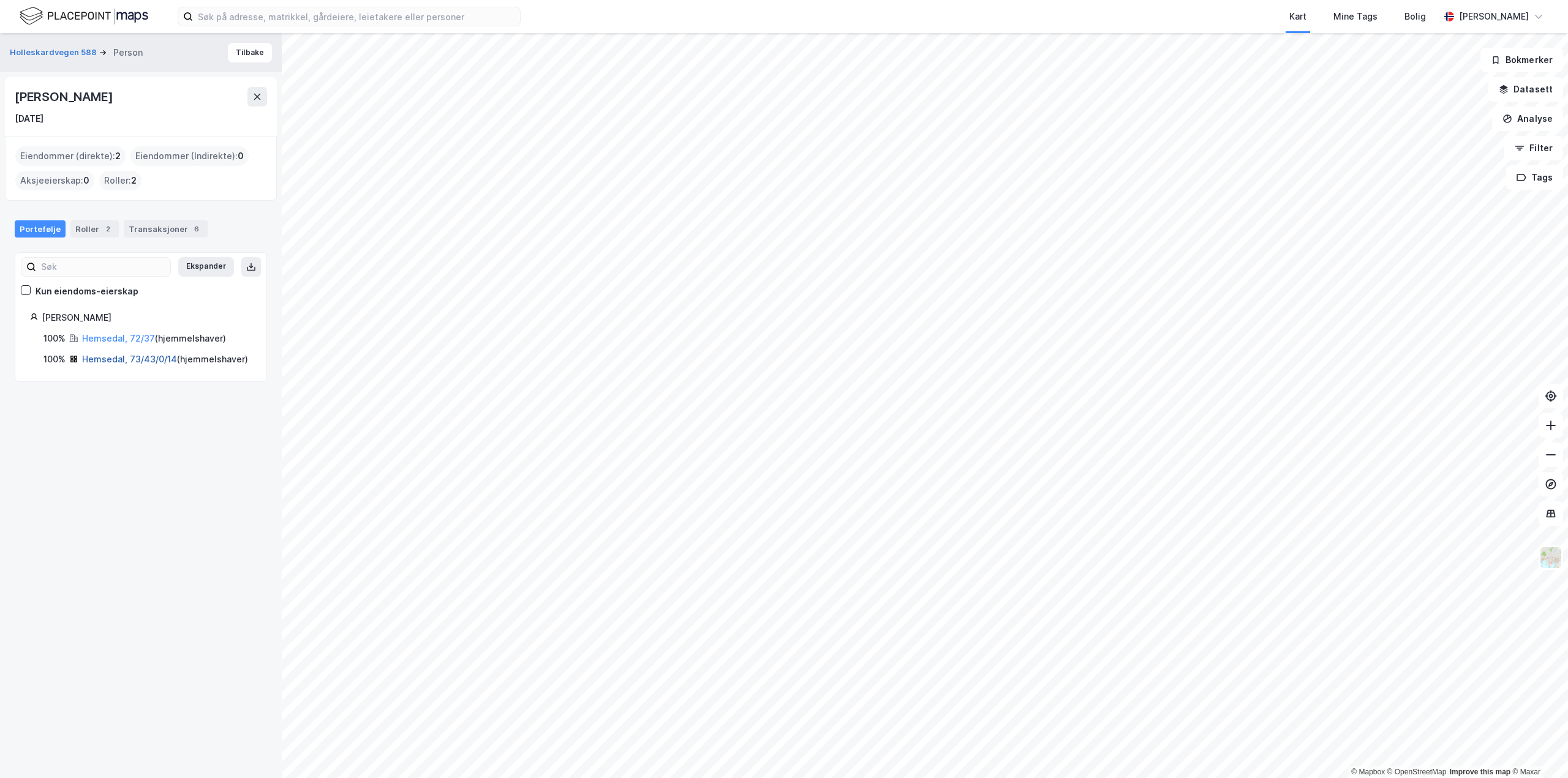
click at [95, 358] on link "Hemsedal, 73/43/0/14" at bounding box center [129, 359] width 95 height 11
click at [118, 339] on link "Hemsedal, 72/37" at bounding box center [118, 339] width 73 height 11
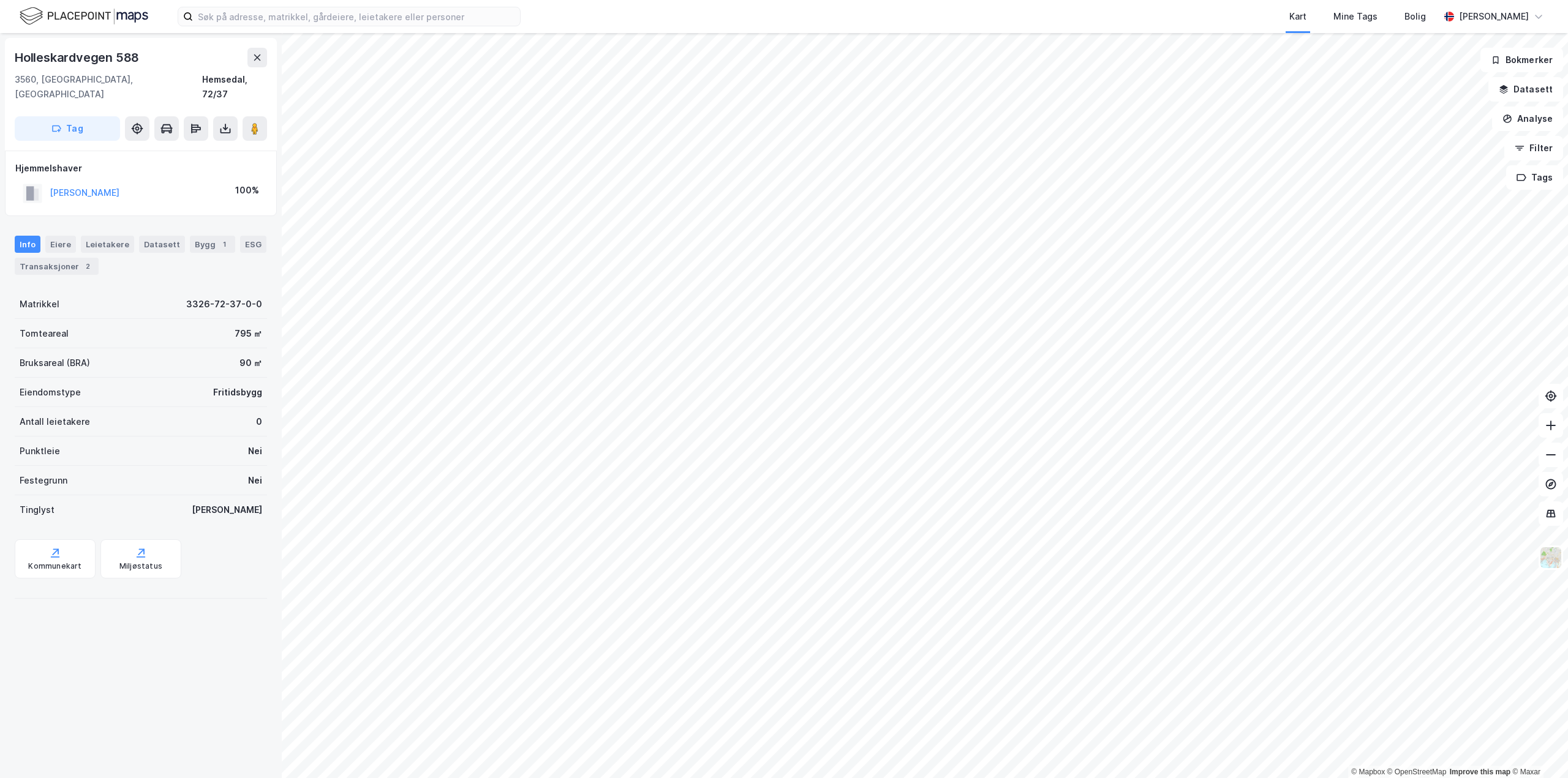
click at [497, 0] on html "Kart Mine Tags Bolig [PERSON_NAME] © Mapbox © OpenStreetMap Improve this map © …" at bounding box center [784, 389] width 1568 height 778
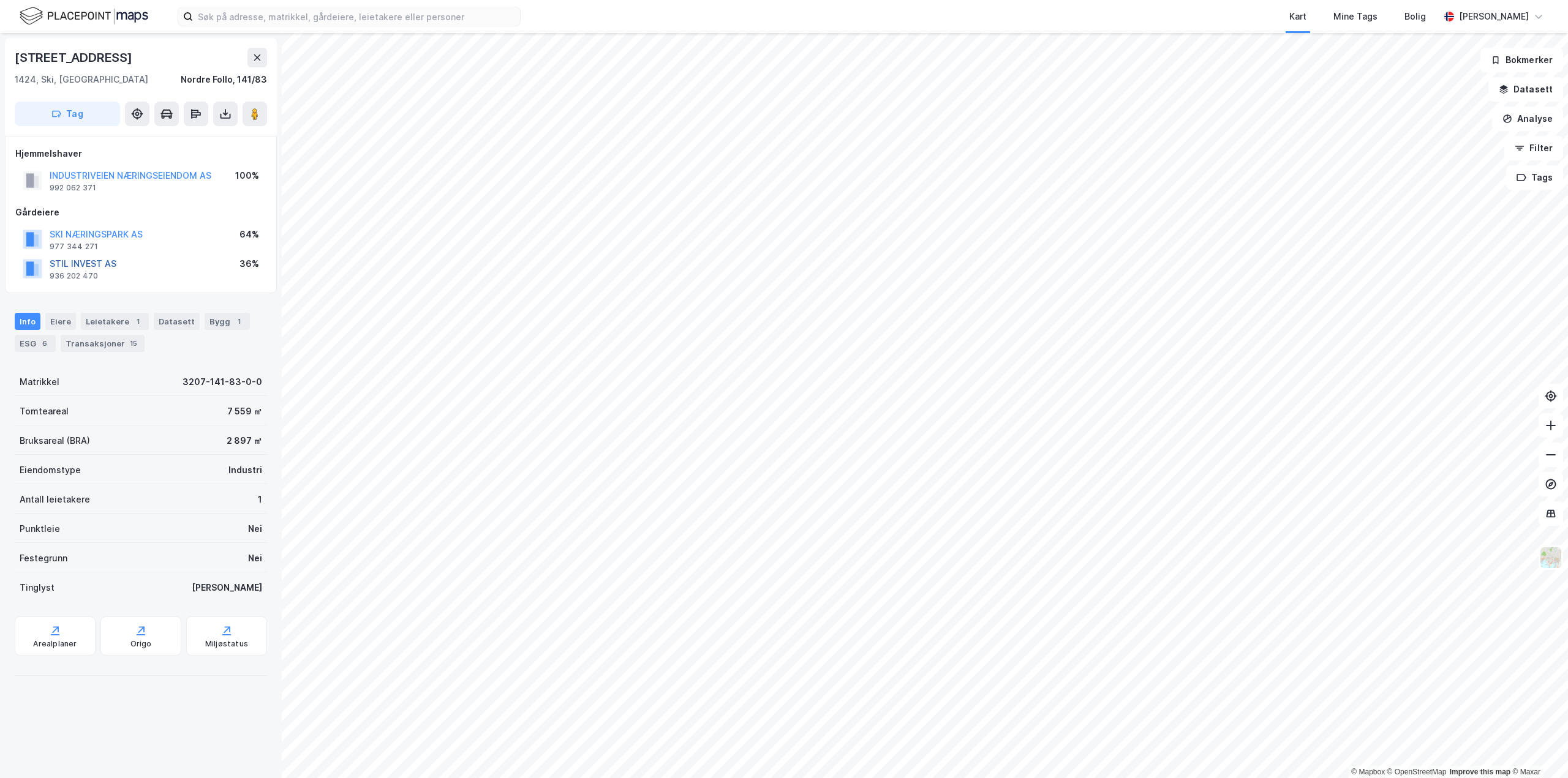
click at [0, 0] on button "STIL INVEST AS" at bounding box center [0, 0] width 0 height 0
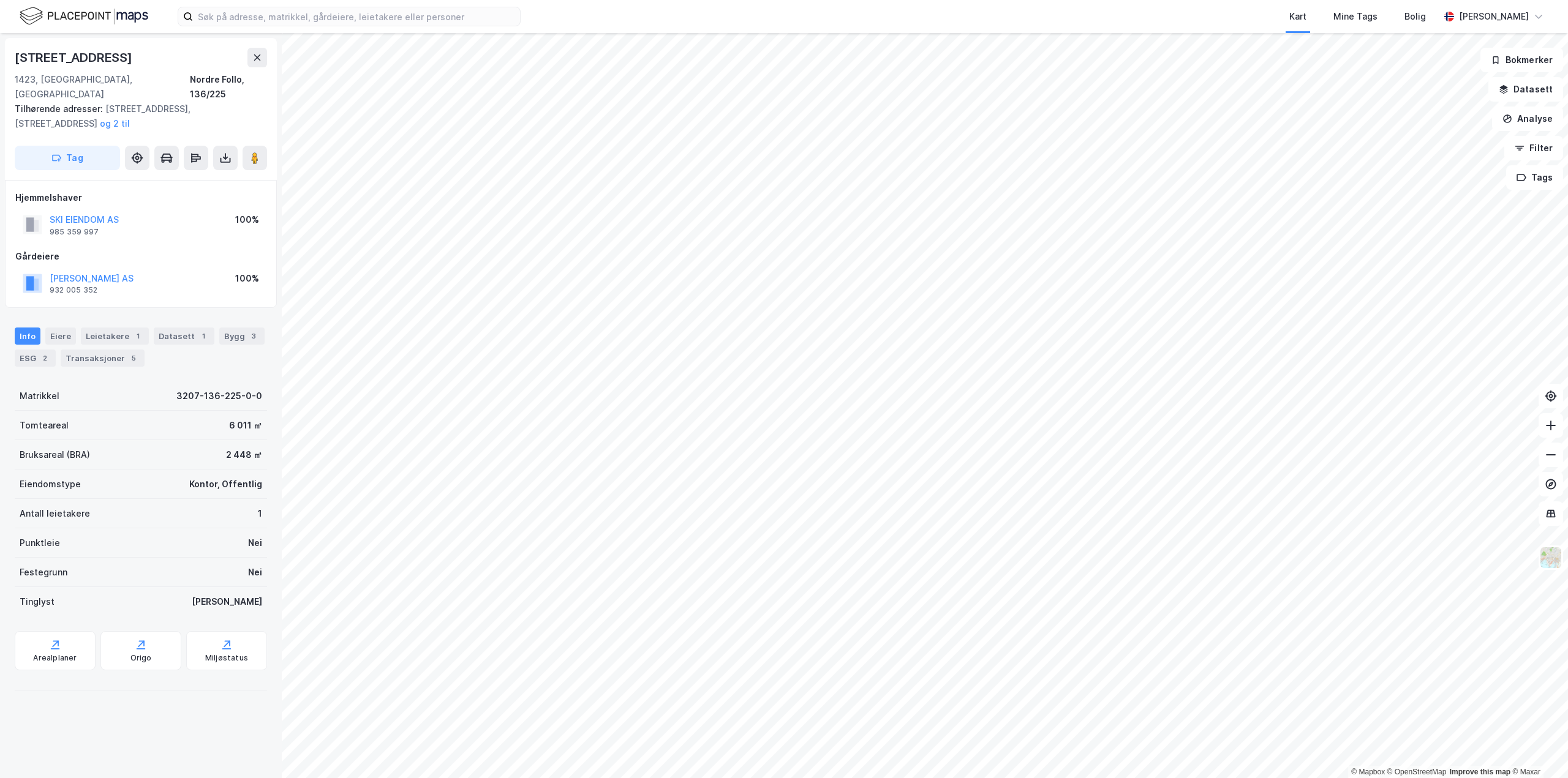
click at [252, 6] on div "Kart Mine Tags Bolig [PERSON_NAME]" at bounding box center [784, 17] width 1568 height 33
click at [195, 14] on input at bounding box center [356, 17] width 327 height 18
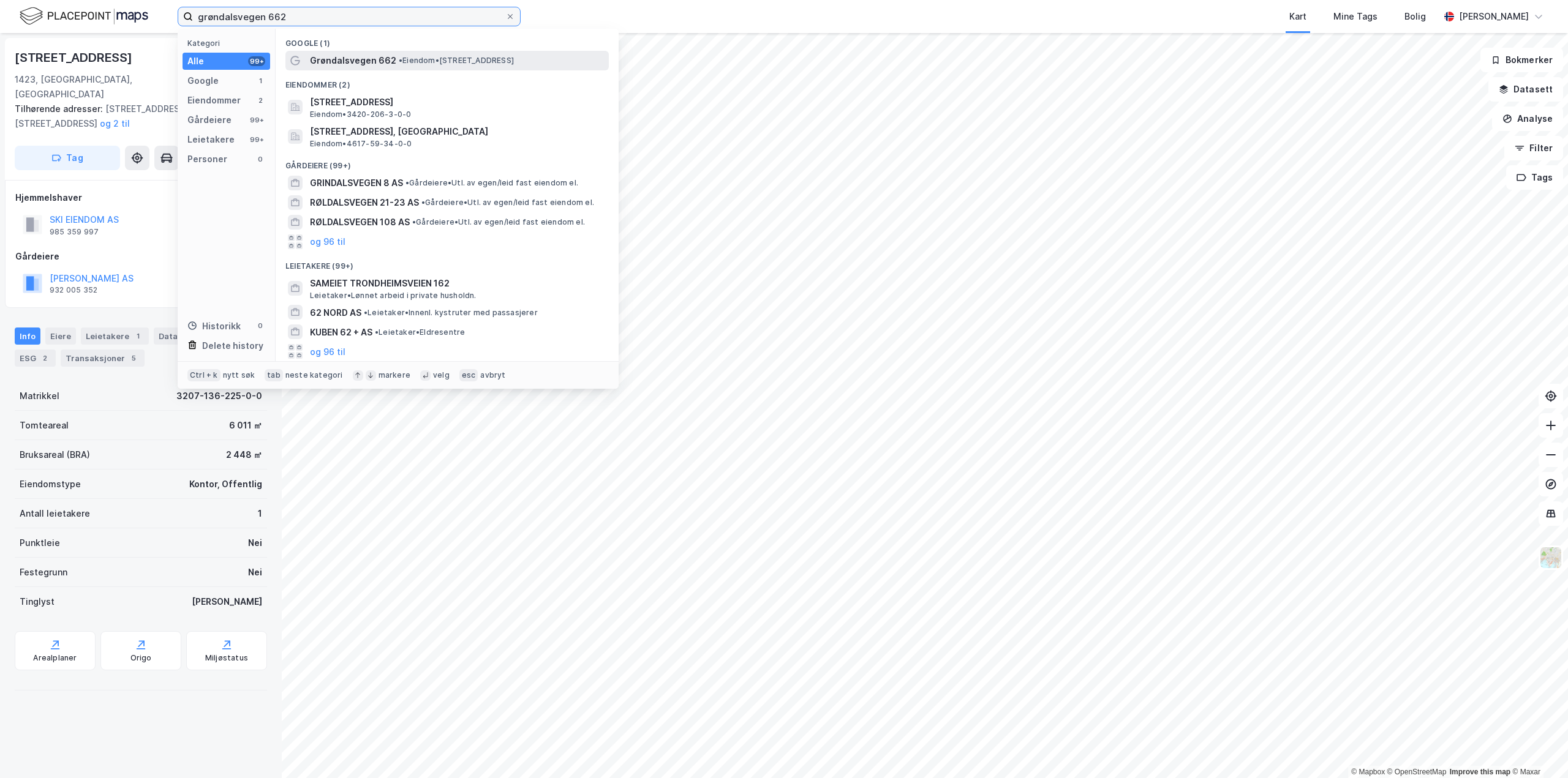
type input "grøndalsvegen 662"
click at [399, 63] on span "•" at bounding box center [400, 60] width 4 height 9
